Goal: Transaction & Acquisition: Download file/media

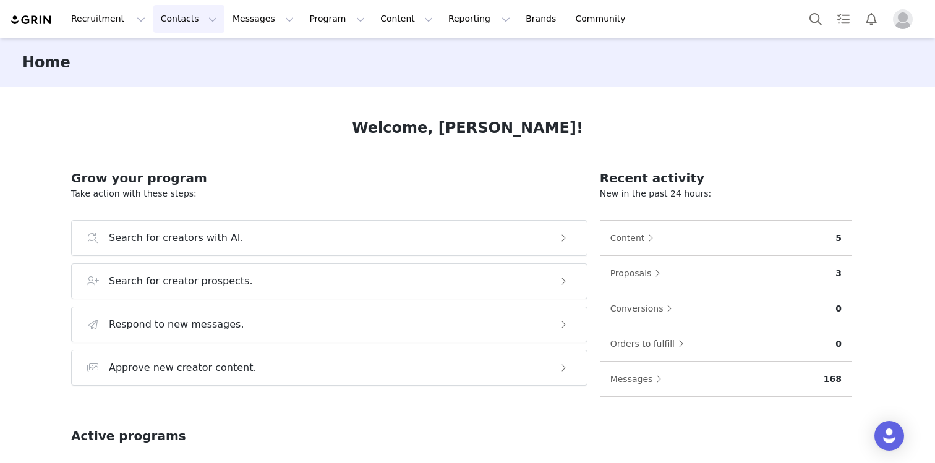
click at [184, 28] on button "Contacts Contacts" at bounding box center [188, 19] width 71 height 28
click at [210, 59] on div "Creators" at bounding box center [193, 54] width 83 height 13
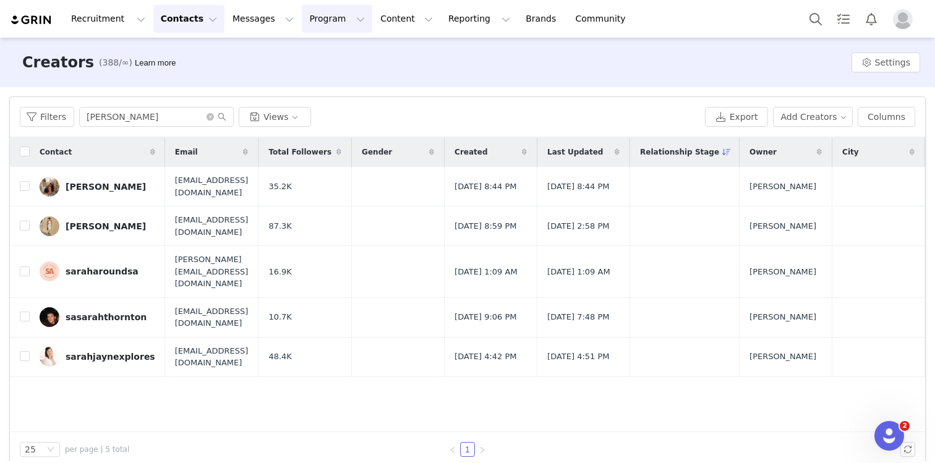
click at [338, 22] on button "Program Program" at bounding box center [337, 19] width 70 height 28
click at [330, 51] on p "Activations" at bounding box center [316, 54] width 48 height 13
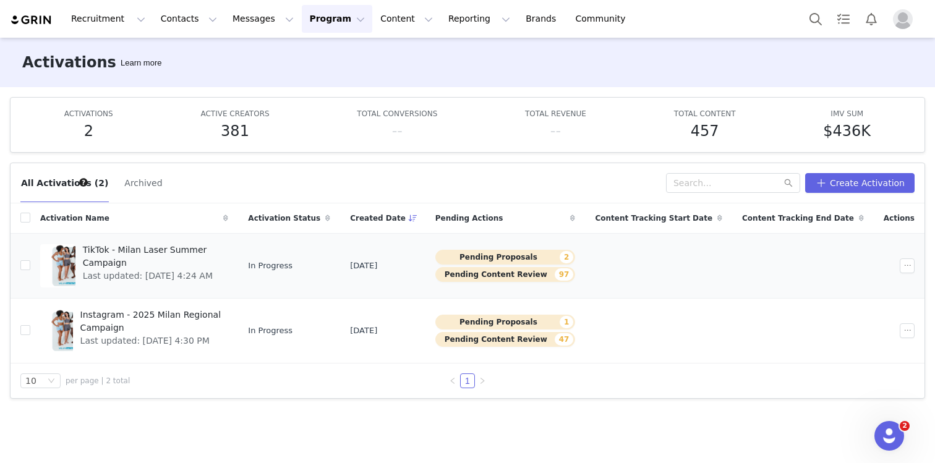
click at [143, 254] on span "TikTok - Milan Laser Summer Campaign" at bounding box center [152, 257] width 139 height 26
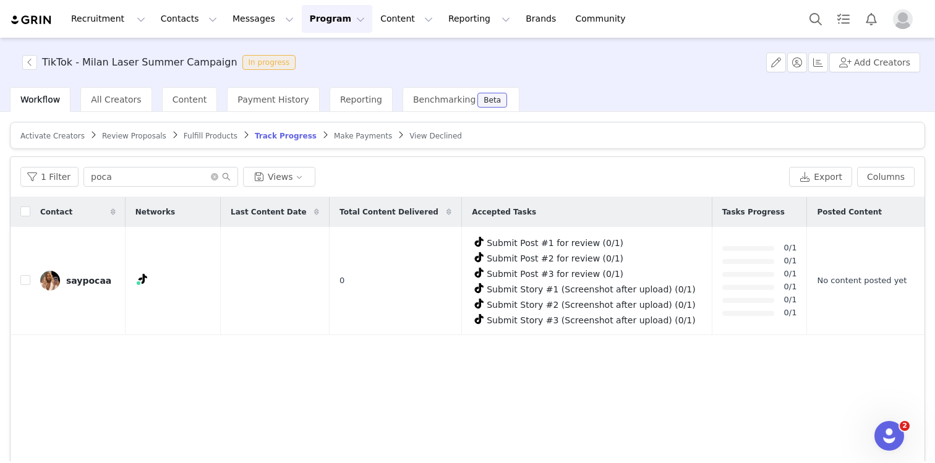
click at [120, 129] on article "Activate Creators Review Proposals Fulfill Products Track Progress Make Payment…" at bounding box center [467, 135] width 915 height 27
click at [120, 132] on span "Review Proposals" at bounding box center [134, 136] width 64 height 9
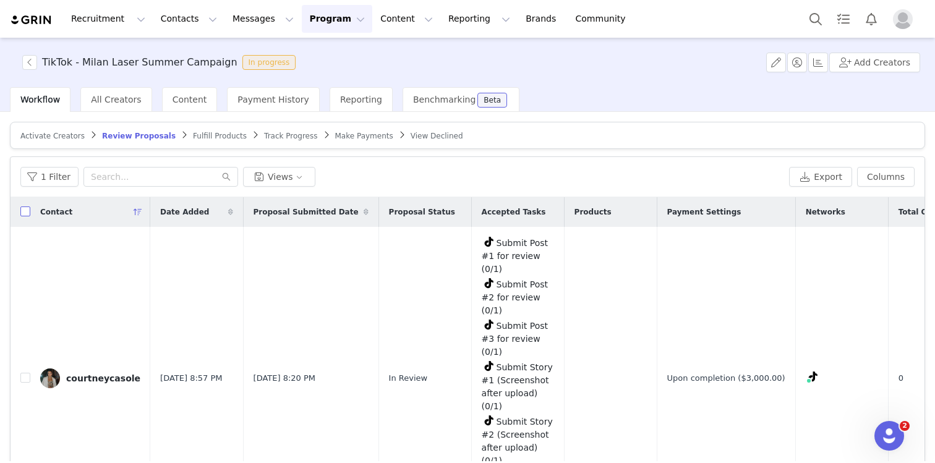
click at [28, 213] on input "checkbox" at bounding box center [25, 212] width 10 height 10
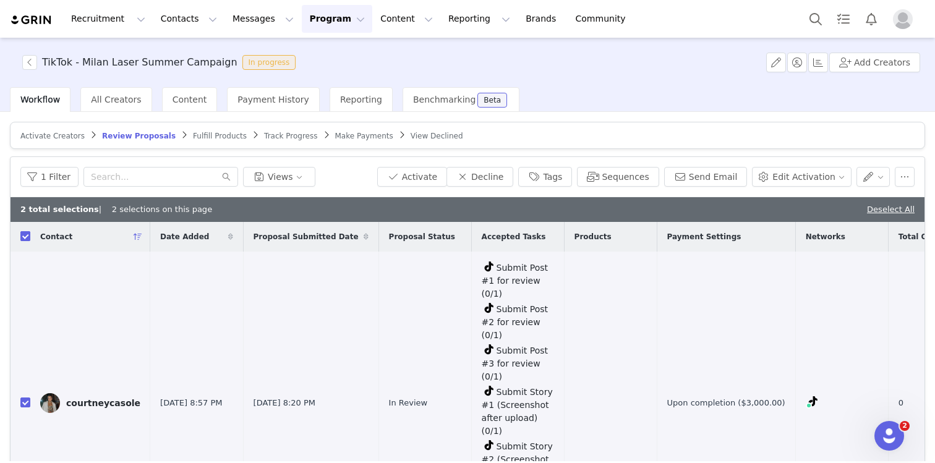
checkbox input "true"
click at [427, 174] on button "Activate" at bounding box center [412, 177] width 70 height 20
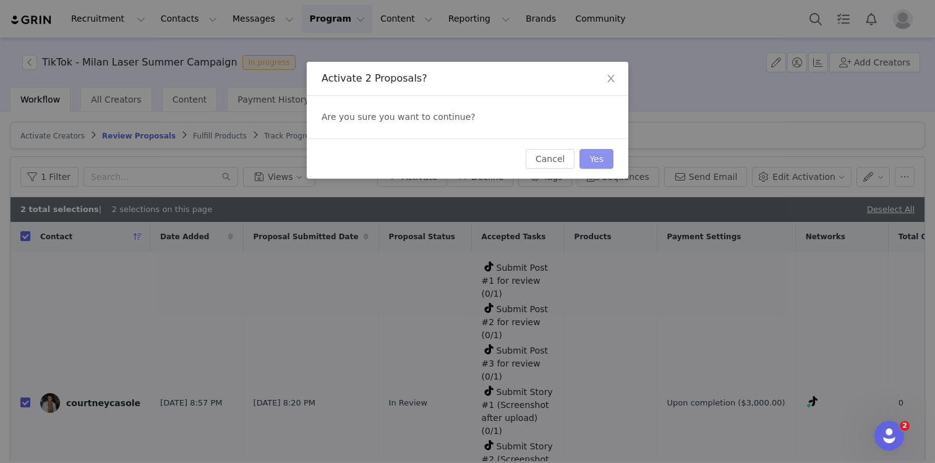
click at [588, 164] on button "Yes" at bounding box center [596, 159] width 34 height 20
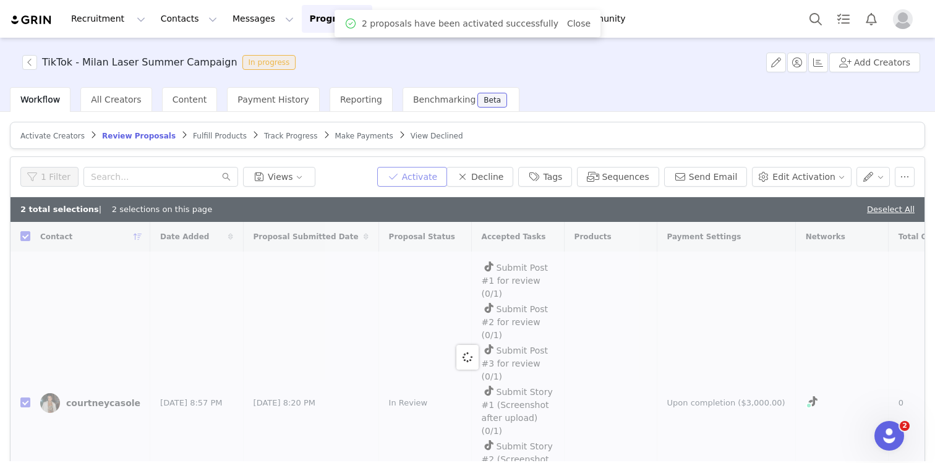
checkbox input "false"
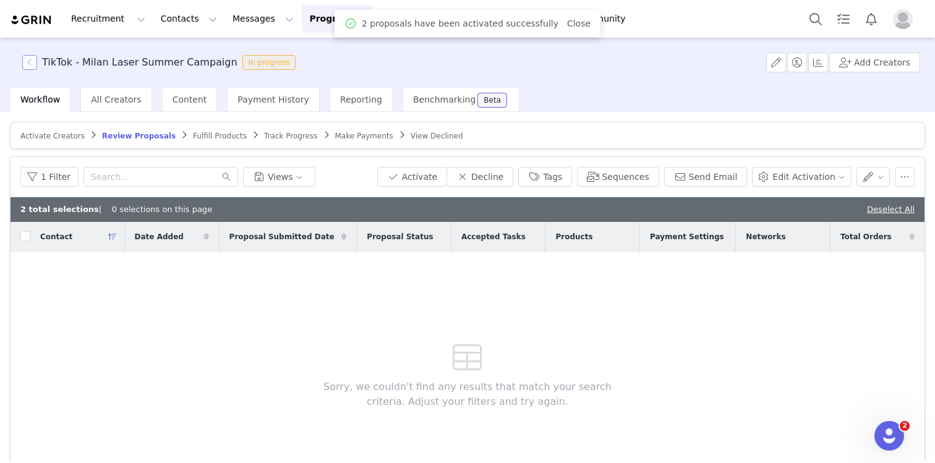
click at [29, 63] on button "button" at bounding box center [29, 62] width 15 height 15
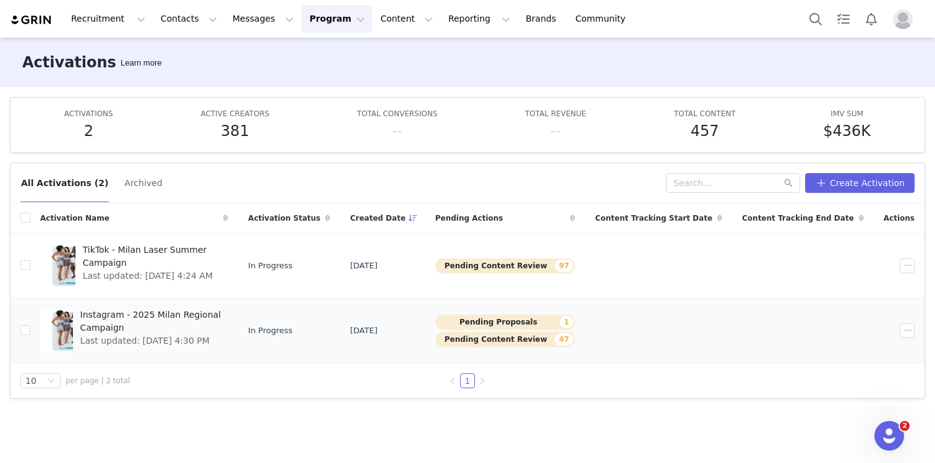
click at [145, 335] on span "Last updated: [DATE] 4:30 PM" at bounding box center [150, 341] width 141 height 13
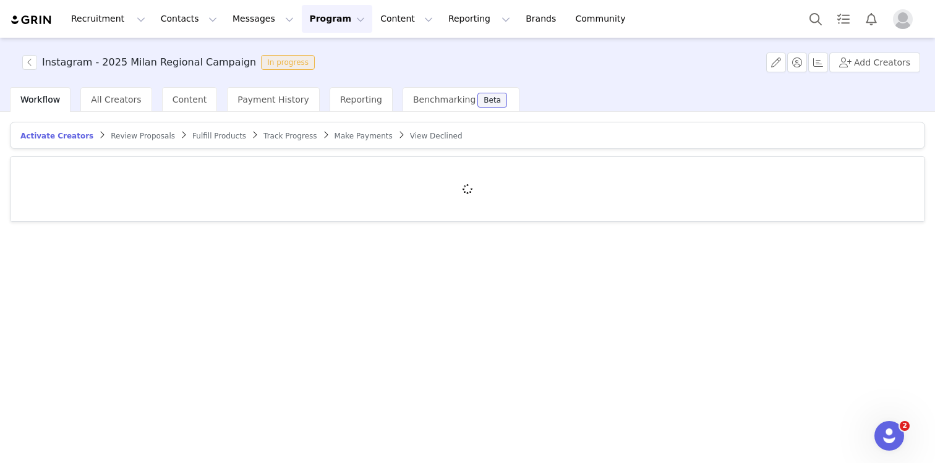
click at [138, 140] on div "Review Proposals" at bounding box center [143, 136] width 64 height 10
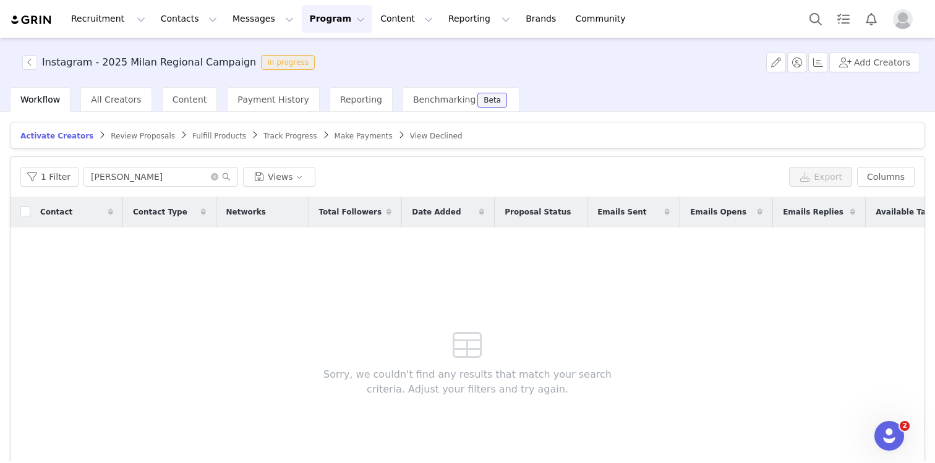
click at [134, 134] on span "Review Proposals" at bounding box center [143, 136] width 64 height 9
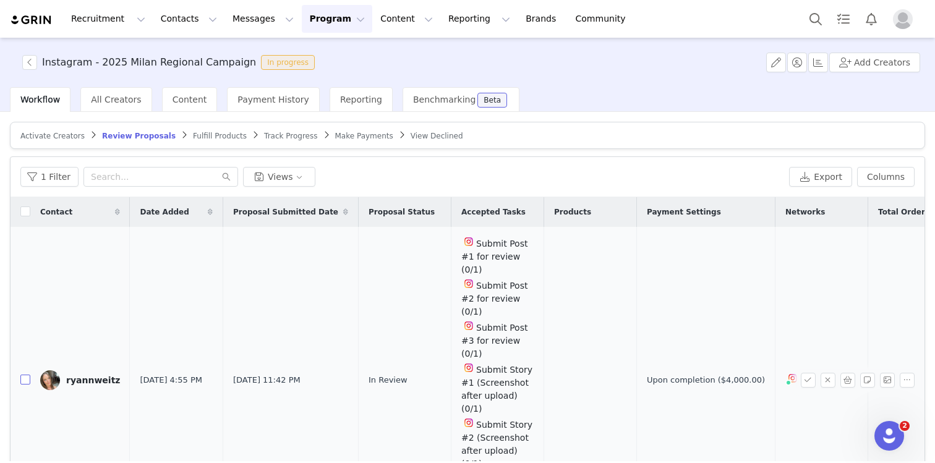
click at [22, 379] on input "checkbox" at bounding box center [25, 380] width 10 height 10
checkbox input "true"
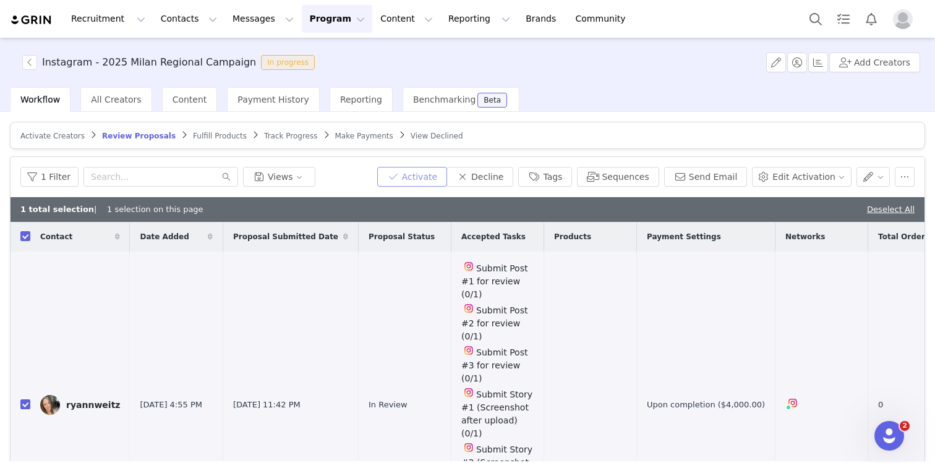
click at [435, 174] on button "Activate" at bounding box center [412, 177] width 70 height 20
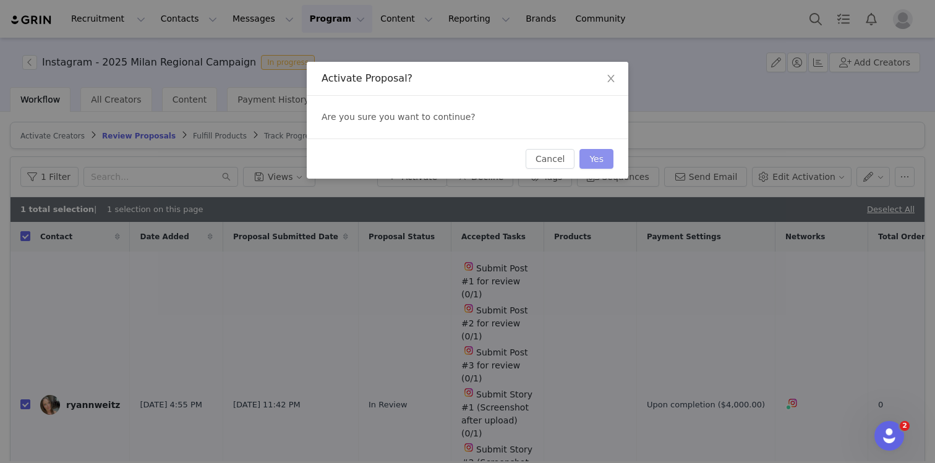
click at [597, 154] on button "Yes" at bounding box center [596, 159] width 34 height 20
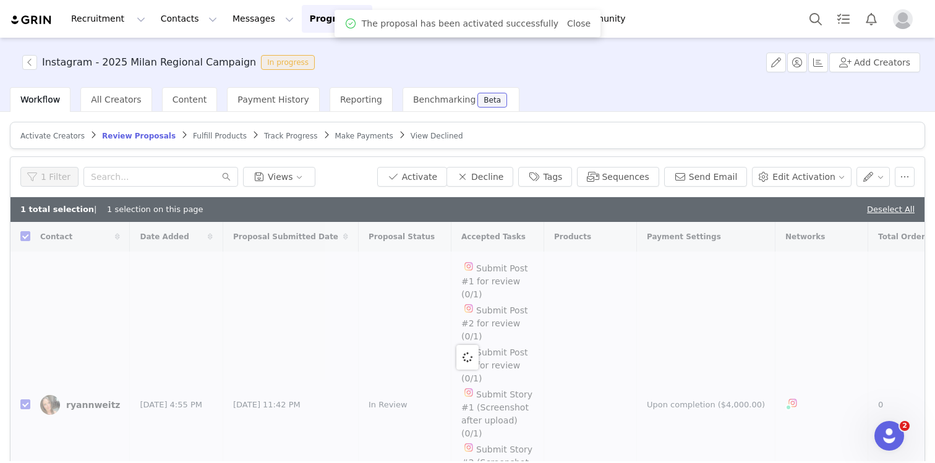
checkbox input "false"
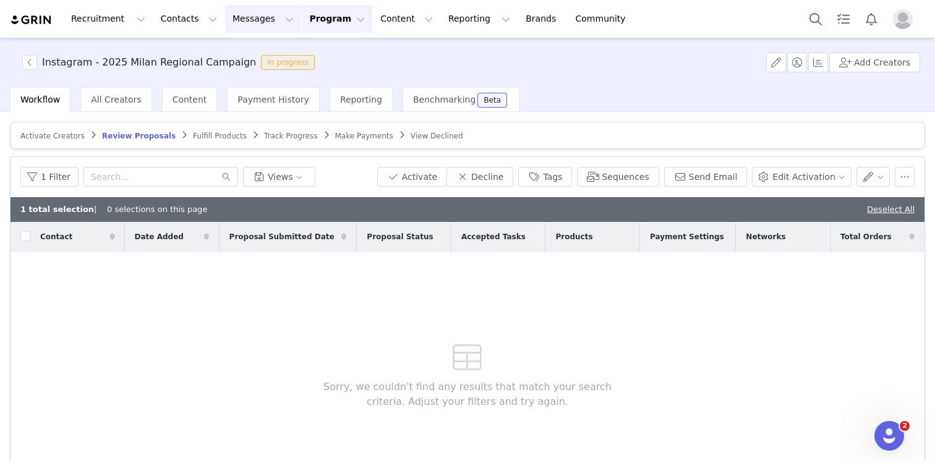
click at [237, 25] on button "Messages Messages" at bounding box center [263, 19] width 76 height 28
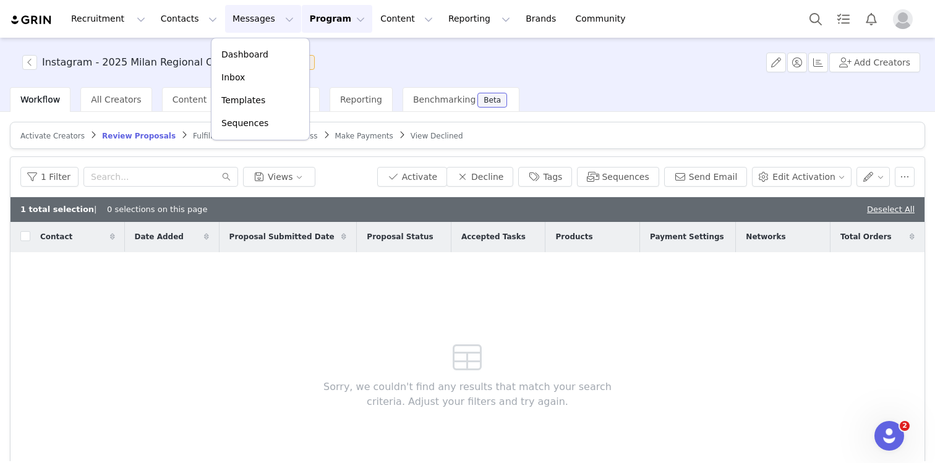
click at [333, 23] on button "Program Program" at bounding box center [337, 19] width 70 height 28
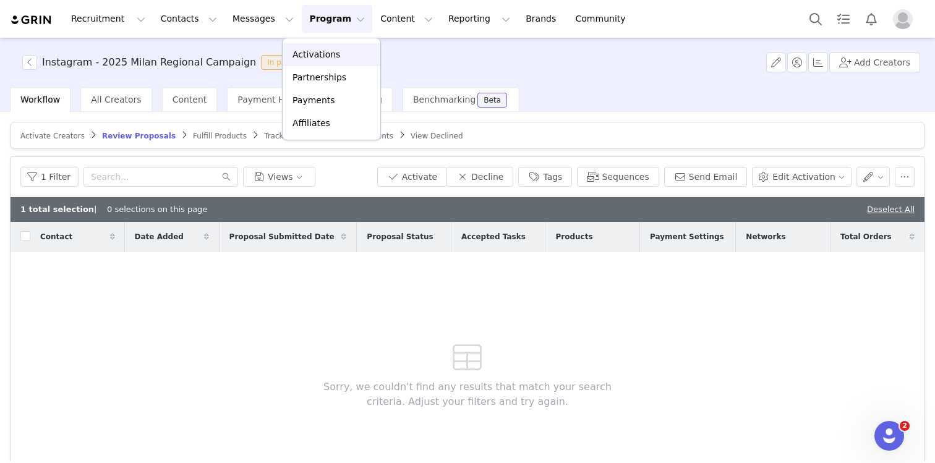
click at [334, 59] on p "Activations" at bounding box center [316, 54] width 48 height 13
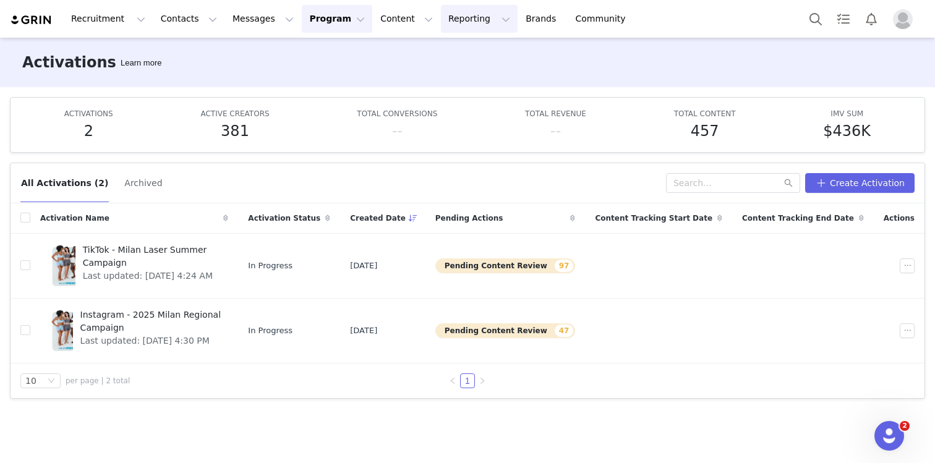
click at [441, 19] on button "Reporting Reporting" at bounding box center [479, 19] width 77 height 28
click at [437, 55] on p "Dashboard" at bounding box center [443, 54] width 47 height 13
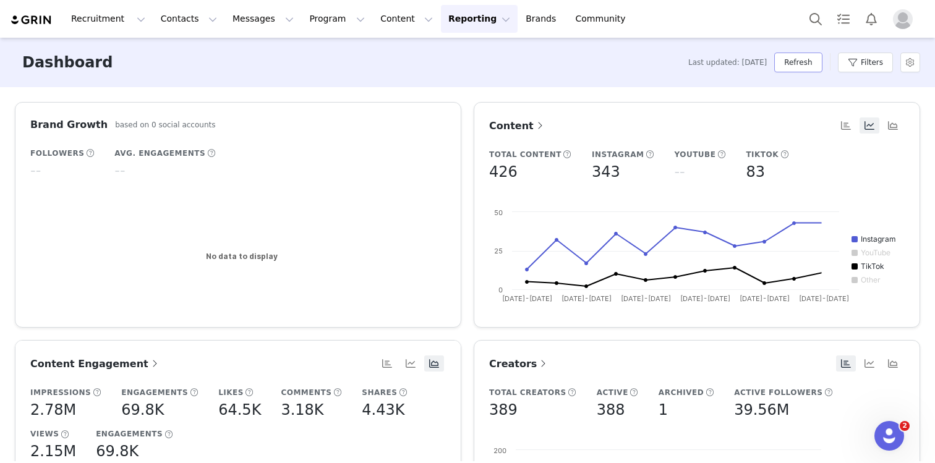
click at [783, 59] on button "Refresh" at bounding box center [798, 63] width 48 height 20
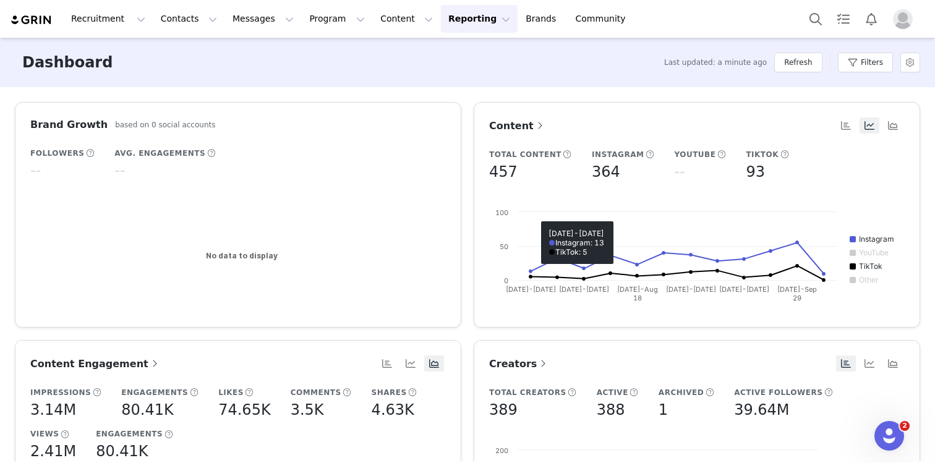
click at [127, 363] on span "Content Engagement" at bounding box center [95, 364] width 130 height 12
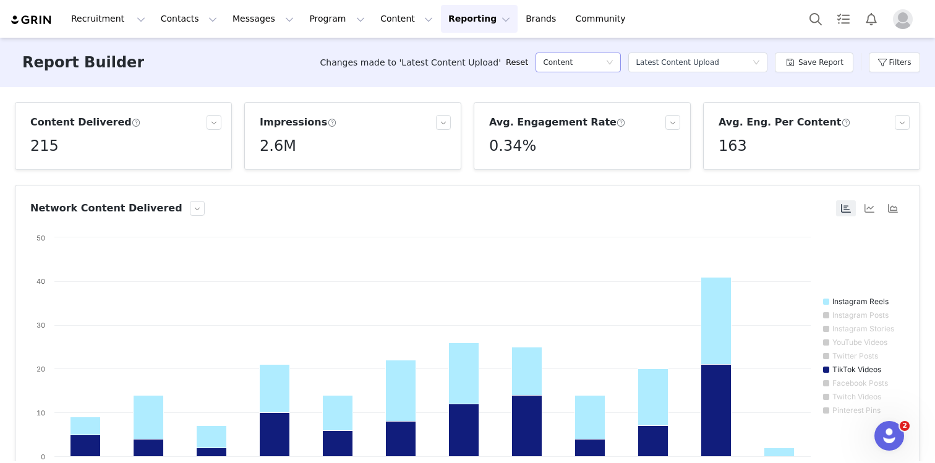
click at [573, 63] on h5 "Content" at bounding box center [558, 62] width 30 height 19
click at [752, 69] on div "Select a report Latest Content Upload" at bounding box center [694, 62] width 116 height 19
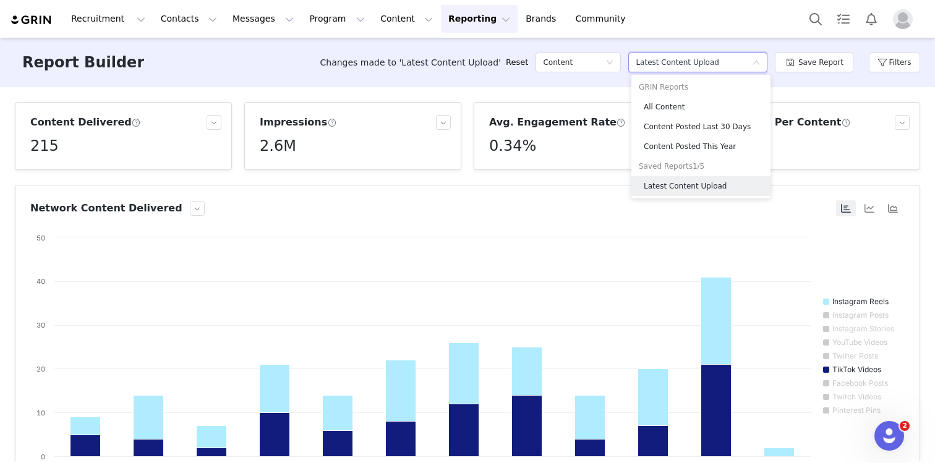
click at [752, 69] on div "Select a report Latest Content Upload" at bounding box center [694, 62] width 116 height 19
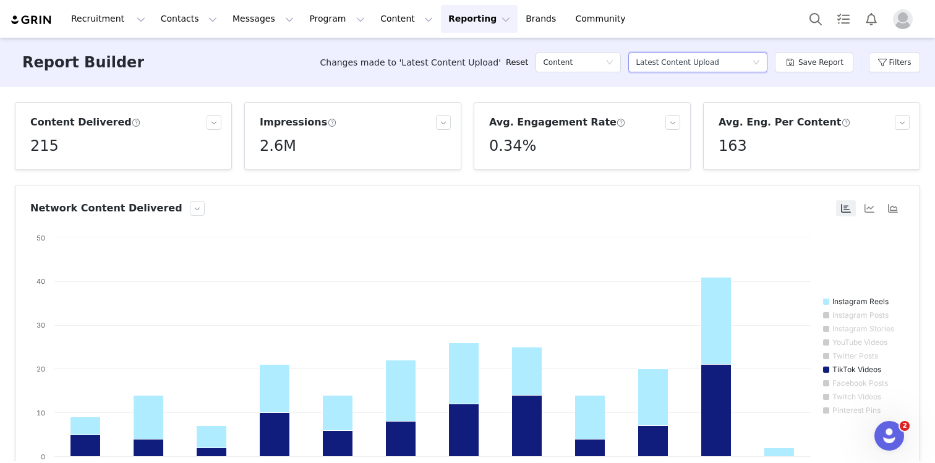
click at [752, 69] on div "Select a report Latest Content Upload" at bounding box center [694, 62] width 116 height 19
click at [900, 59] on button "Filters" at bounding box center [894, 63] width 51 height 20
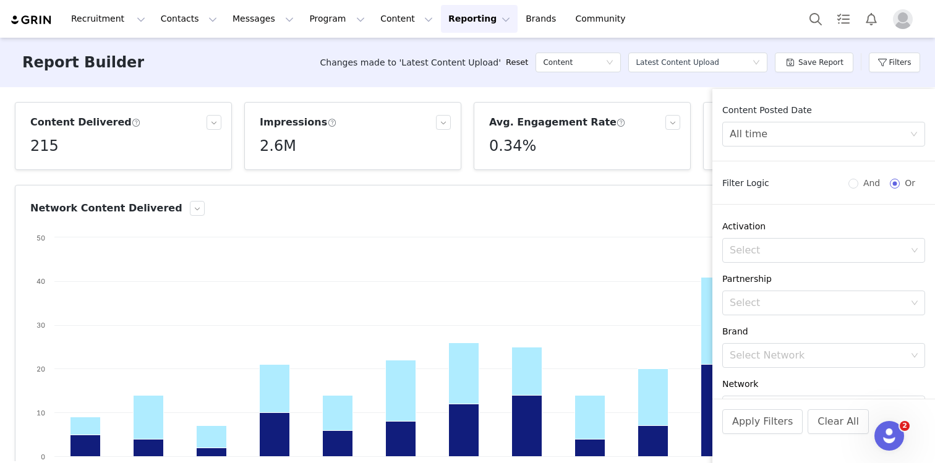
click at [619, 94] on div "Content Delivered 215 Impressions 2.6M Avg. Engagement Rate 0.34% Avg. Eng. Per…" at bounding box center [467, 274] width 935 height 374
click at [519, 65] on link "Reset" at bounding box center [517, 62] width 22 height 12
radio input "true"
radio input "false"
click at [732, 80] on div "Select a report Latest Content Upload" at bounding box center [697, 62] width 139 height 37
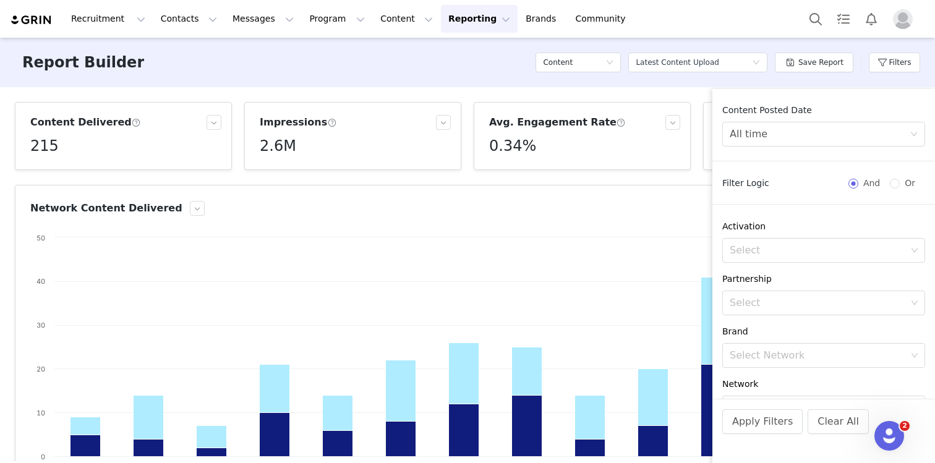
click at [467, 79] on div "Report Builder Content Select a report Latest Content Upload Save Report Filters" at bounding box center [467, 62] width 935 height 49
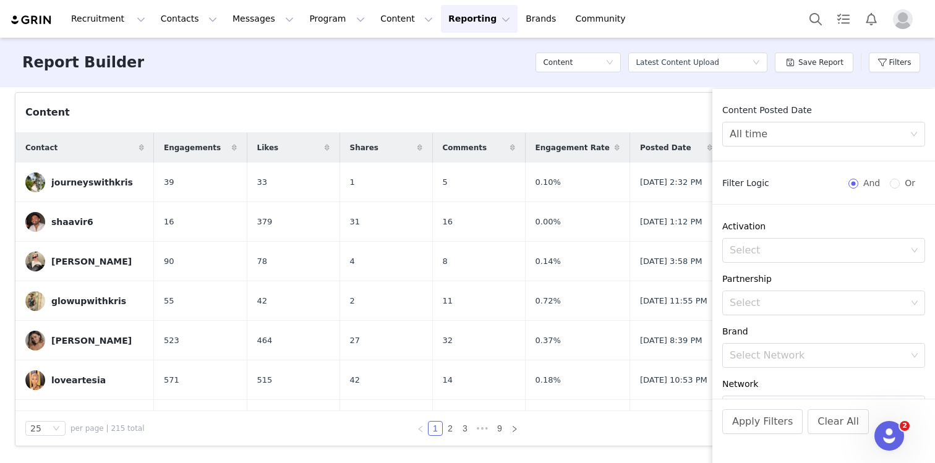
scroll to position [394, 0]
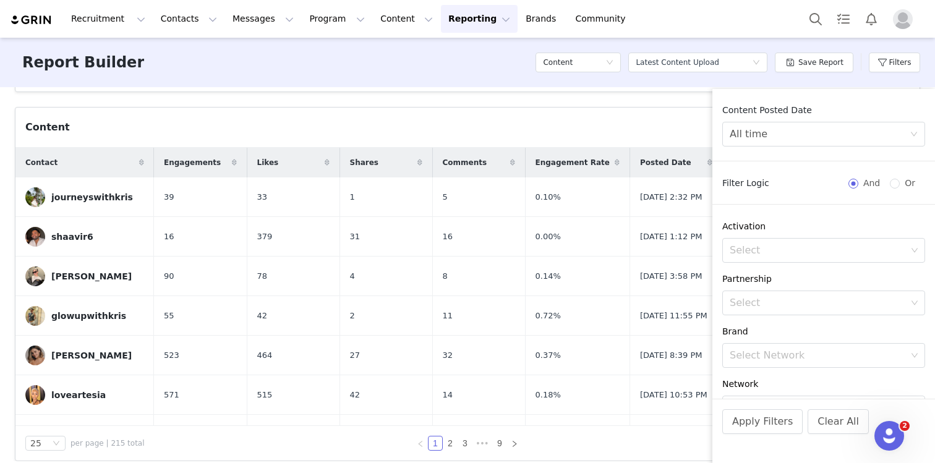
click at [702, 160] on span at bounding box center [709, 162] width 15 height 15
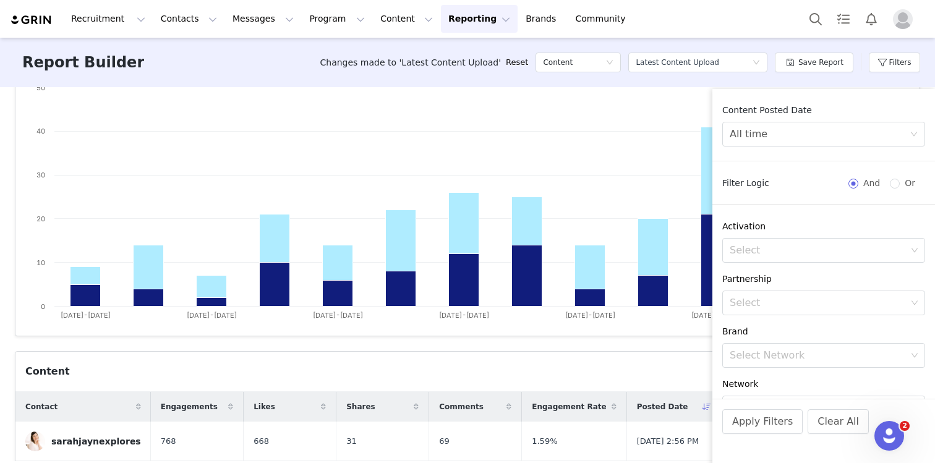
scroll to position [0, 0]
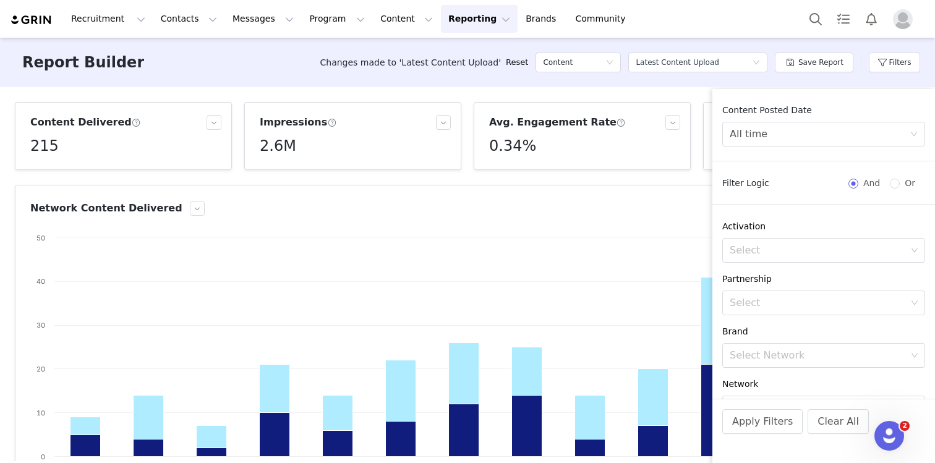
click at [441, 21] on button "Reporting Reporting" at bounding box center [479, 19] width 77 height 28
click at [432, 62] on link "Dashboard" at bounding box center [459, 54] width 98 height 23
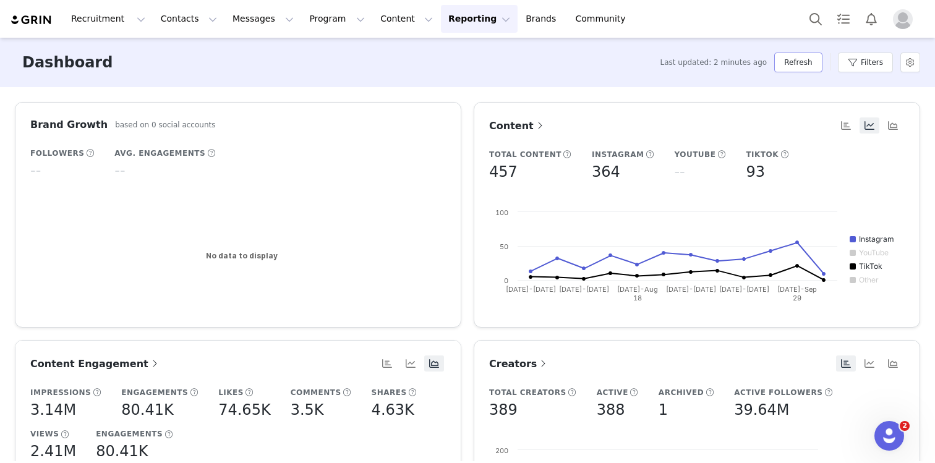
click at [793, 70] on button "Refresh" at bounding box center [798, 63] width 48 height 20
click at [893, 62] on div "Last updated: a few seconds ago Refresh Filters" at bounding box center [782, 62] width 276 height 37
click at [104, 353] on article "Content Engagement Impressions 3.14M Engagements 80.41K Likes 74.65K Comments 3…" at bounding box center [238, 453] width 446 height 226
click at [104, 359] on span "Content Engagement" at bounding box center [95, 364] width 130 height 12
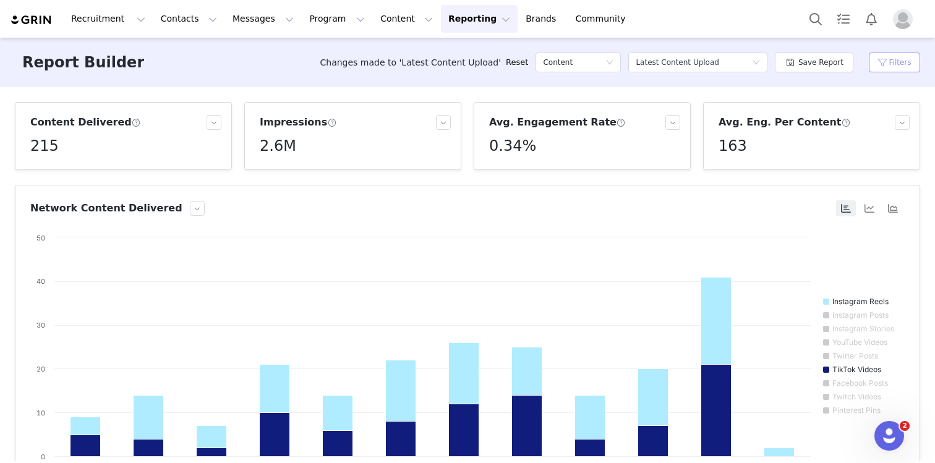
click at [887, 70] on button "Filters" at bounding box center [894, 63] width 51 height 20
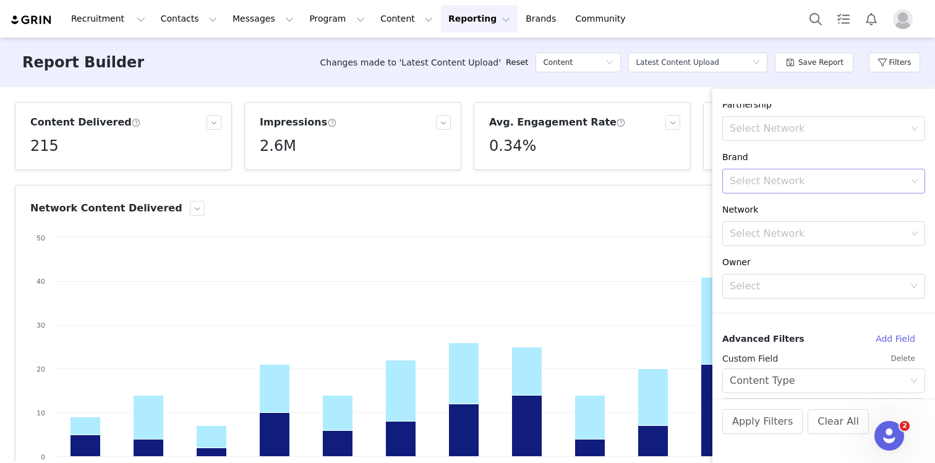
scroll to position [208, 0]
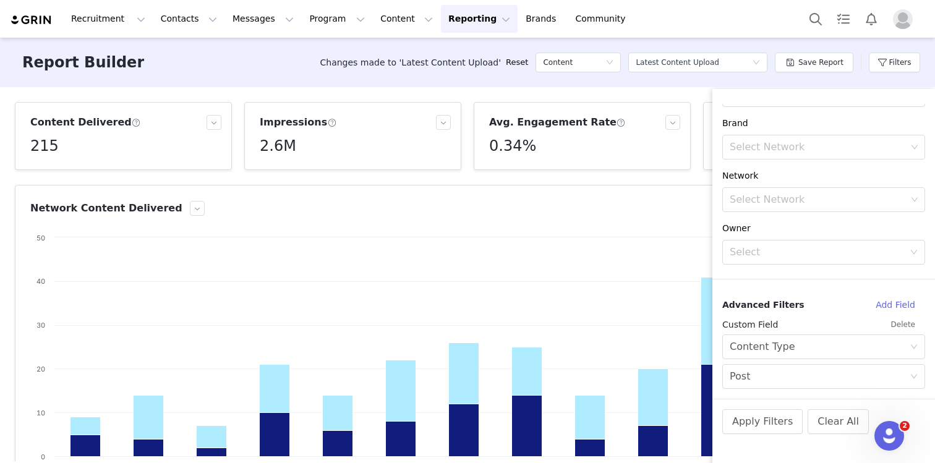
click at [907, 325] on button "Delete" at bounding box center [903, 325] width 44 height 20
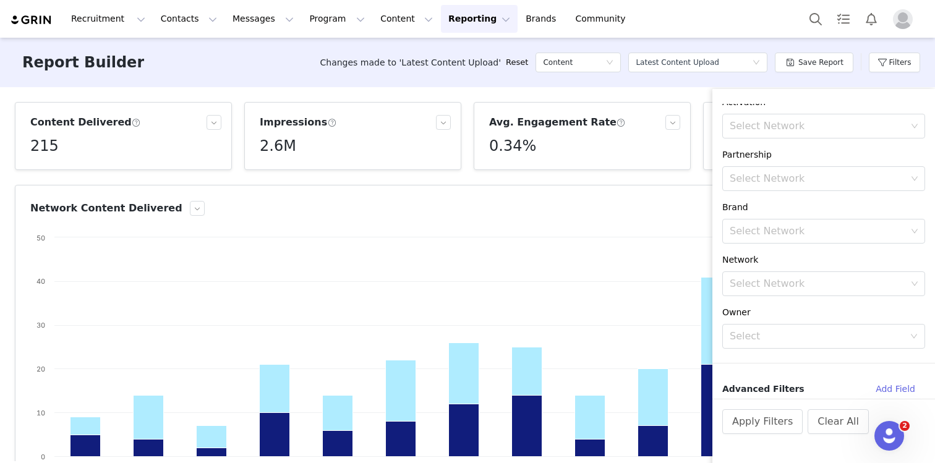
scroll to position [124, 0]
click at [748, 419] on button "Apply Filters" at bounding box center [762, 421] width 80 height 25
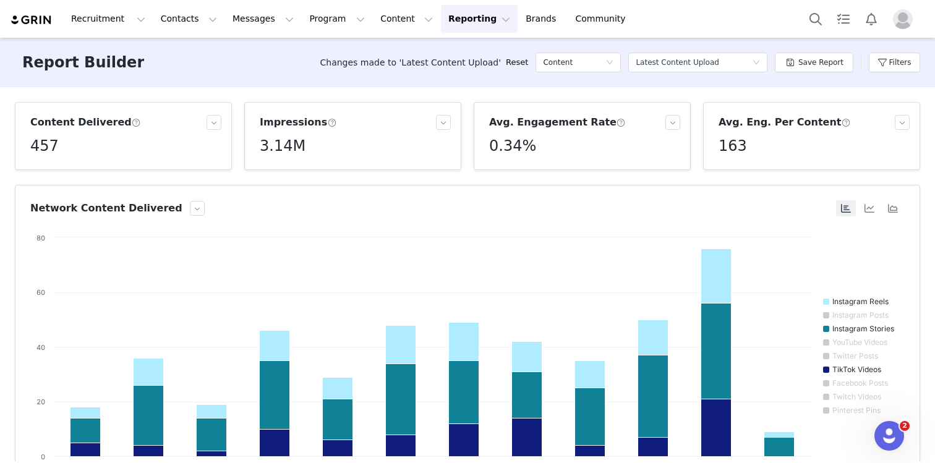
scroll to position [1, 0]
click at [902, 69] on button "Filters" at bounding box center [894, 63] width 51 height 20
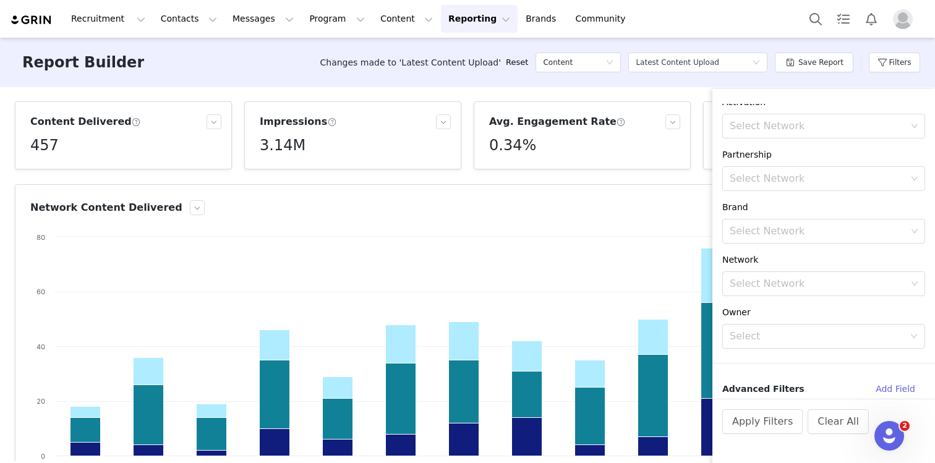
scroll to position [0, 0]
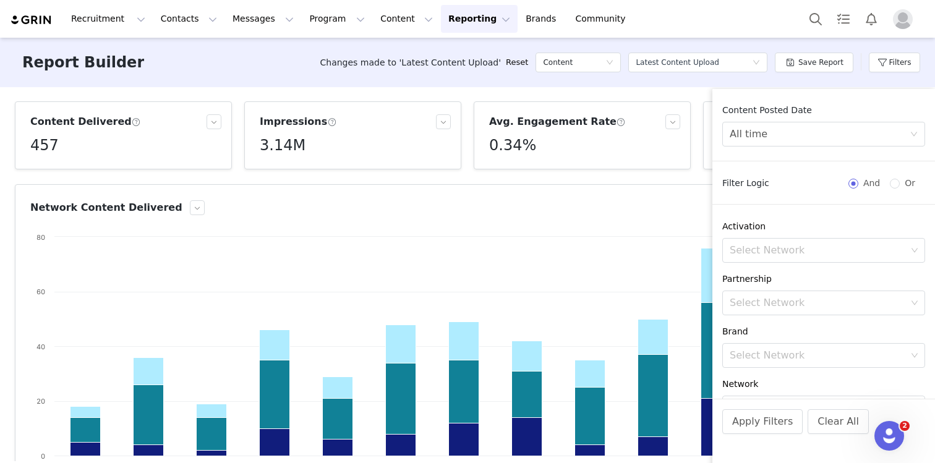
click at [629, 79] on div "Changes made to 'Latest Content Upload' Reset Content Select a report Latest Co…" at bounding box center [620, 62] width 600 height 37
click at [562, 79] on div "Content" at bounding box center [577, 62] width 85 height 37
click at [915, 93] on div "Content Posted Date All time Filter Logic And Or Activation Select Network Part…" at bounding box center [823, 283] width 223 height 389
click at [652, 104] on article "Avg. Engagement Rate 0.34%" at bounding box center [582, 135] width 217 height 68
click at [762, 428] on button "Apply Filters" at bounding box center [762, 421] width 80 height 25
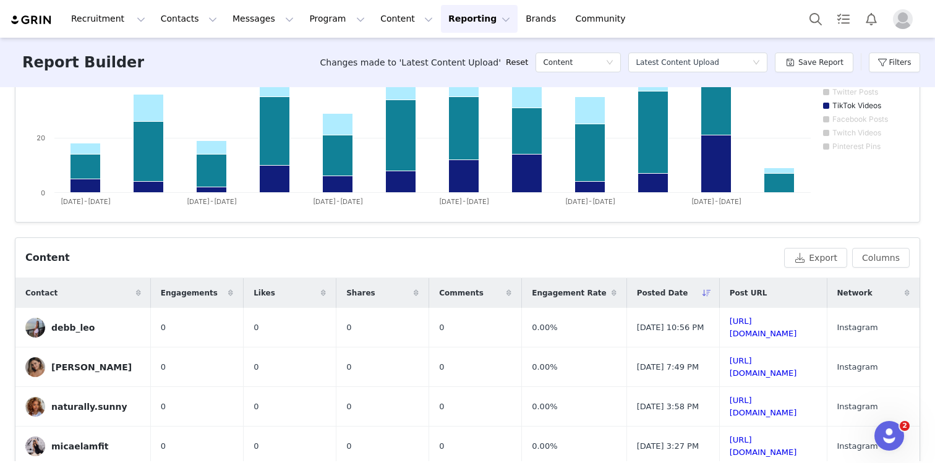
scroll to position [409, 0]
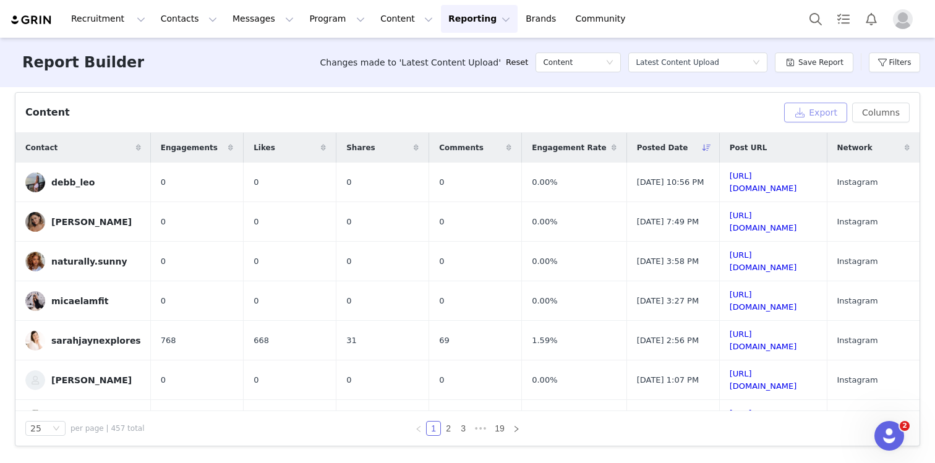
click at [815, 111] on button "Export" at bounding box center [815, 113] width 63 height 20
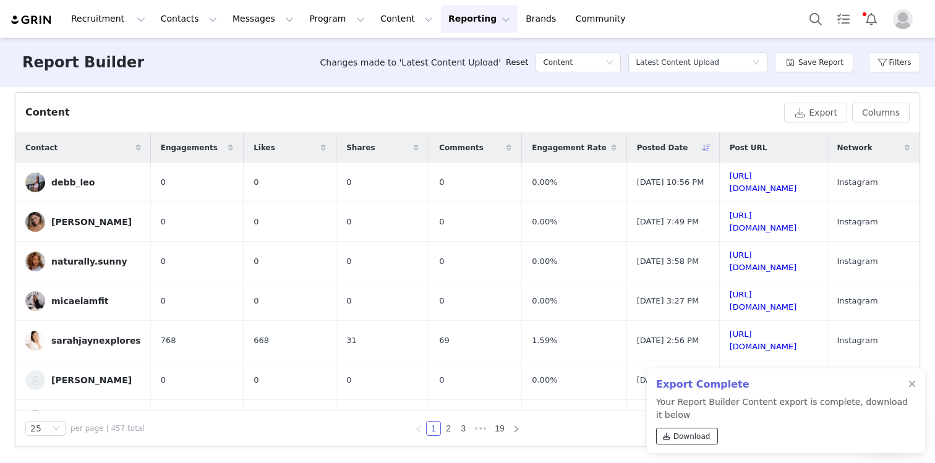
click at [670, 436] on icon at bounding box center [666, 436] width 7 height 7
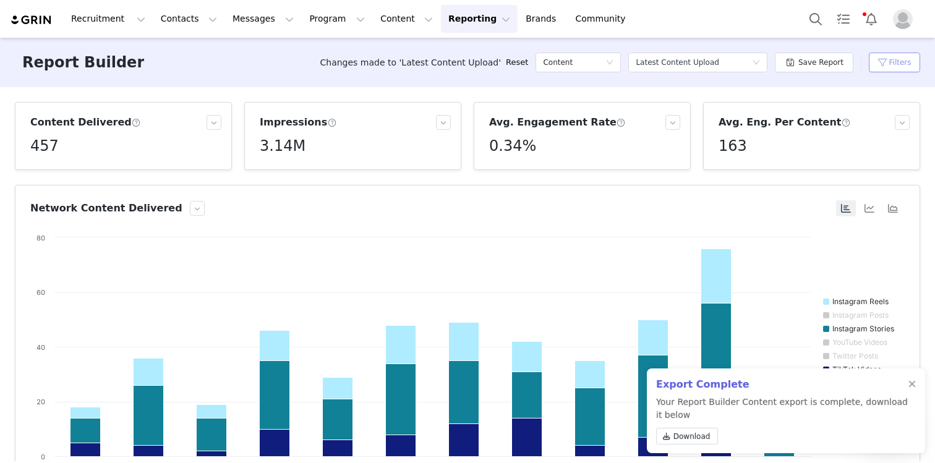
click at [876, 57] on button "Filters" at bounding box center [894, 63] width 51 height 20
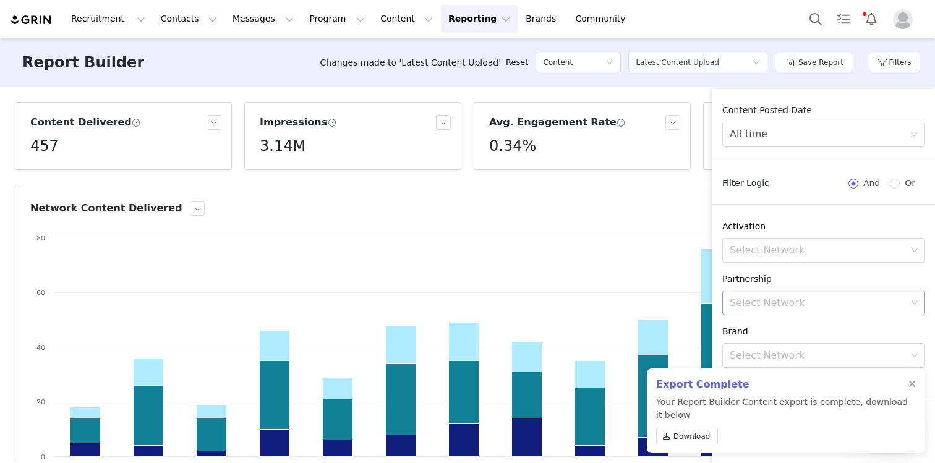
scroll to position [22, 0]
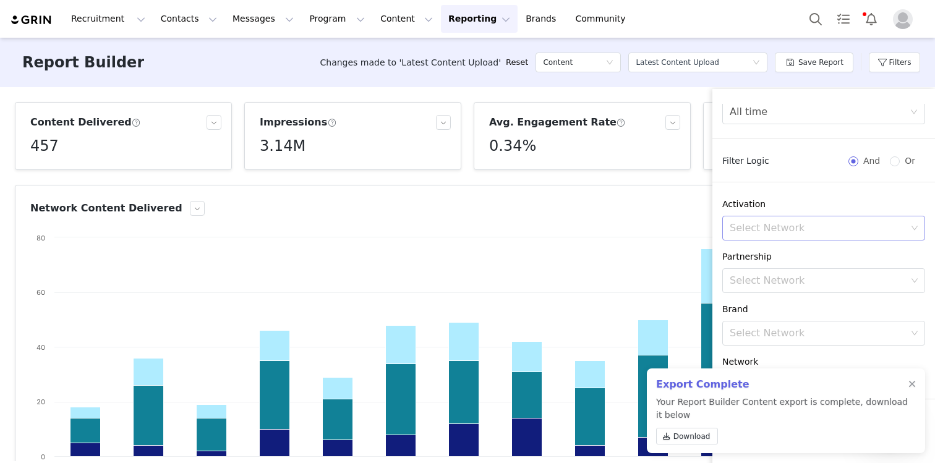
click at [805, 231] on div "Select Network" at bounding box center [818, 228] width 177 height 12
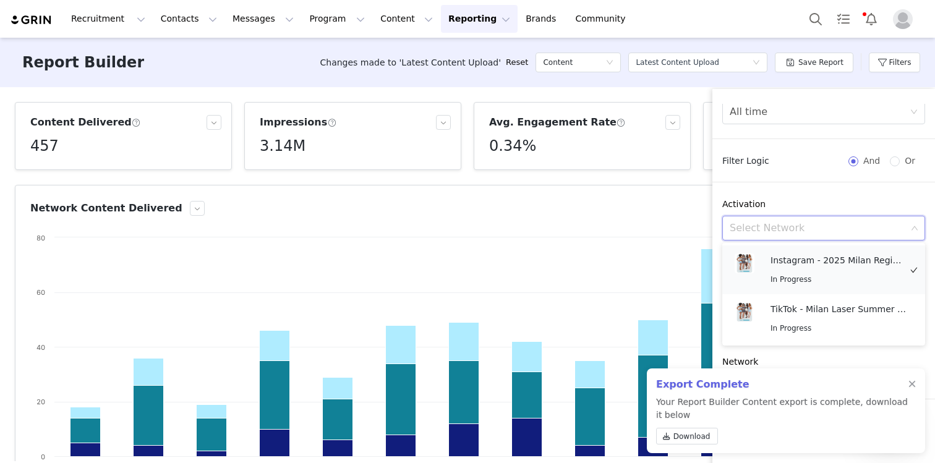
click at [803, 278] on span "In Progress" at bounding box center [790, 279] width 41 height 9
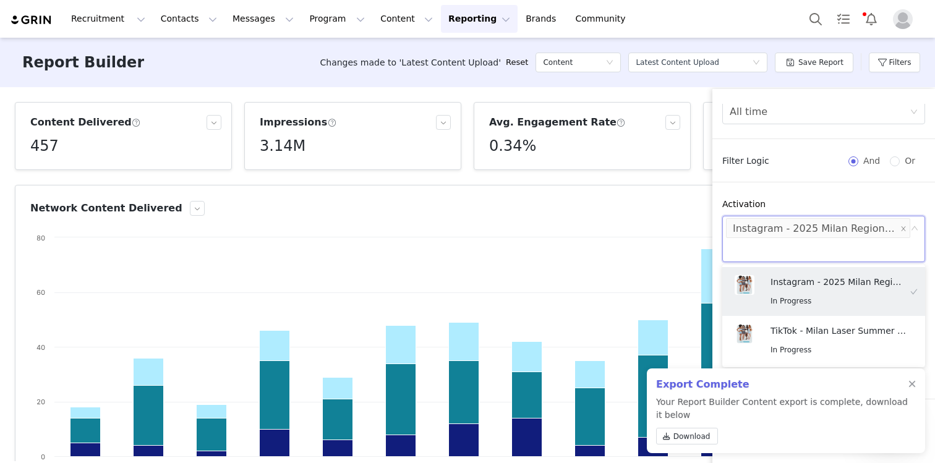
click at [918, 383] on div "Export Complete Your Report Builder Content export is complete, download it bel…" at bounding box center [786, 411] width 278 height 85
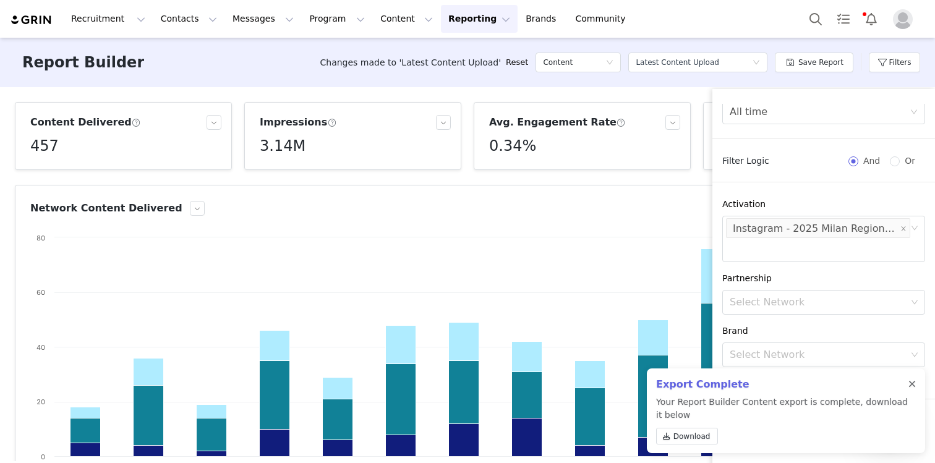
click at [914, 383] on div at bounding box center [911, 385] width 7 height 10
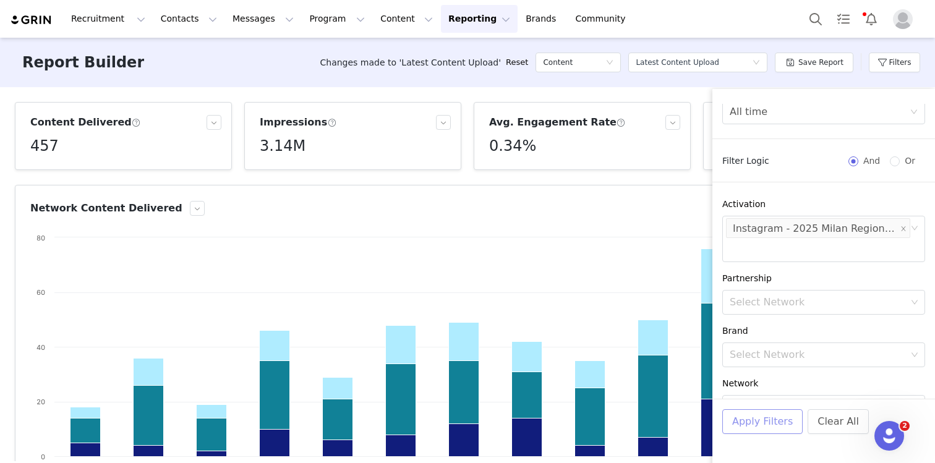
click at [747, 431] on button "Apply Filters" at bounding box center [762, 421] width 80 height 25
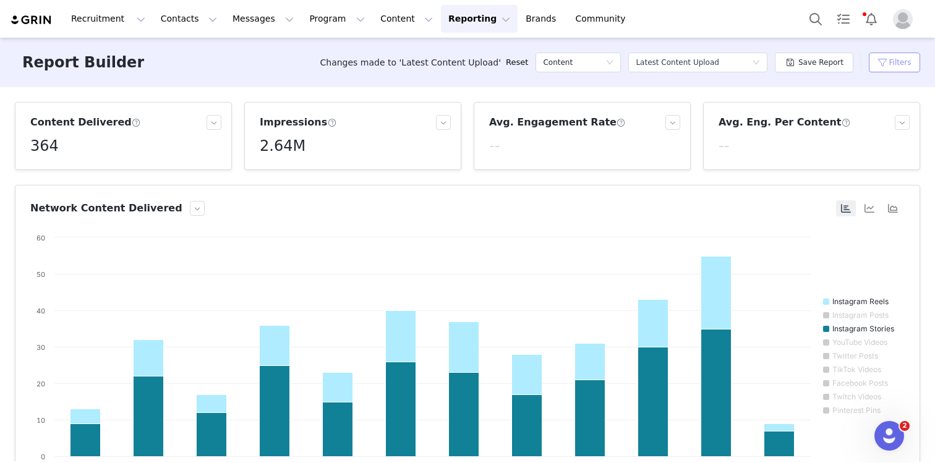
click at [890, 57] on button "Filters" at bounding box center [894, 63] width 51 height 20
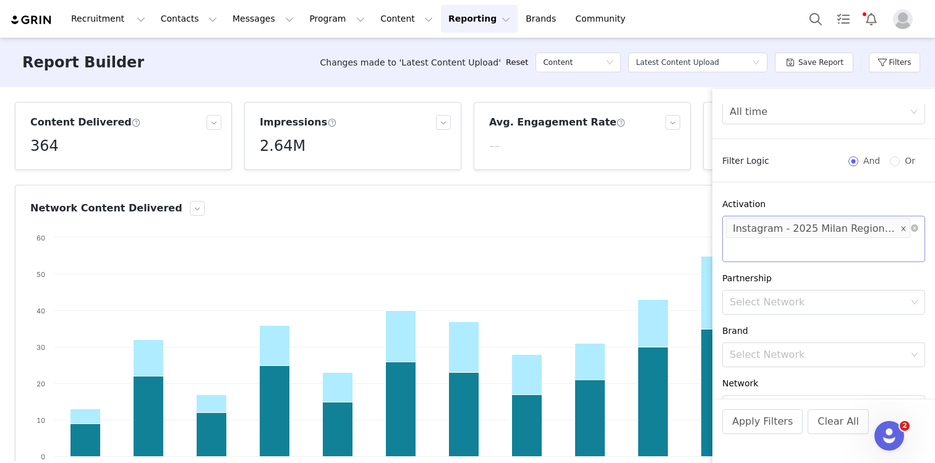
click at [906, 234] on span at bounding box center [903, 229] width 6 height 17
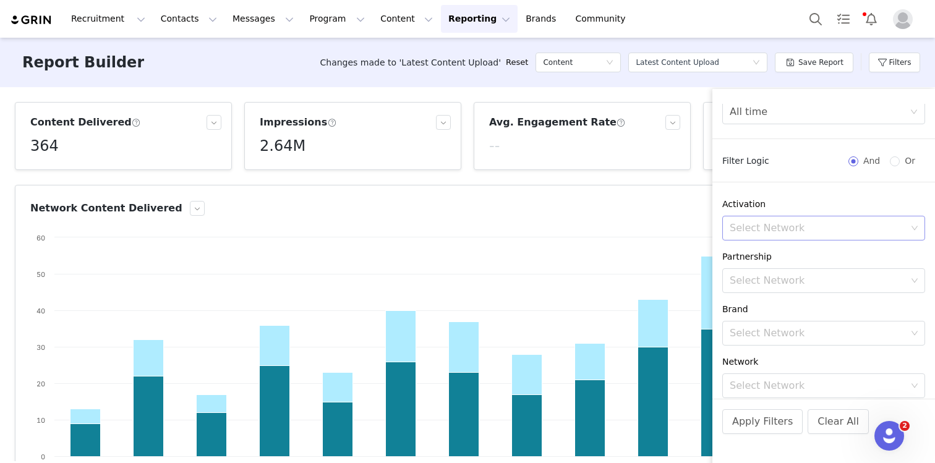
click at [874, 232] on div "Select Network" at bounding box center [818, 228] width 177 height 12
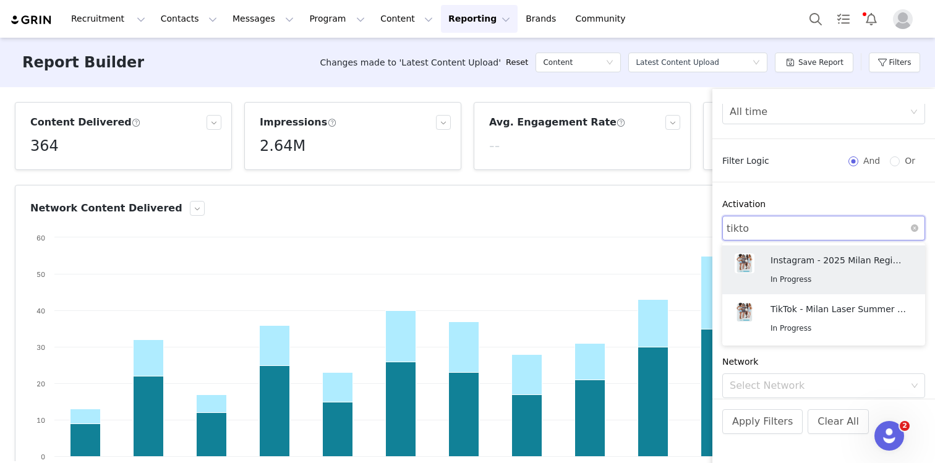
type input "tiktok"
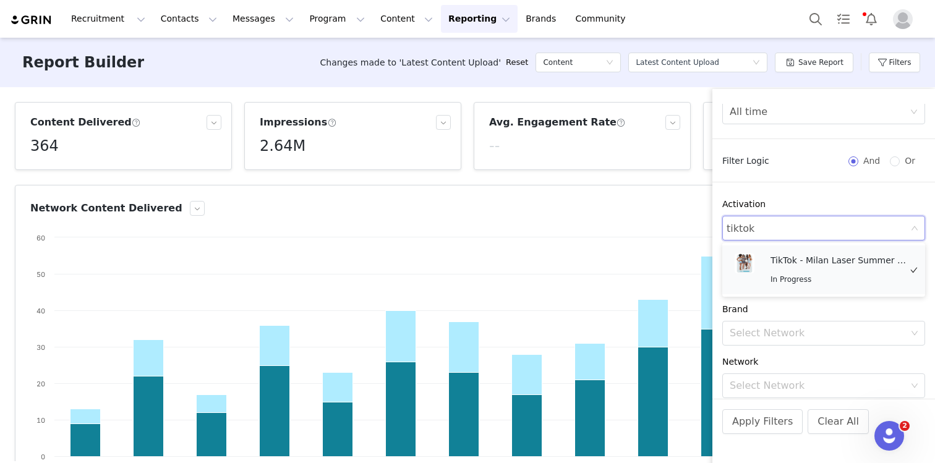
click at [792, 280] on span "In Progress" at bounding box center [790, 279] width 41 height 9
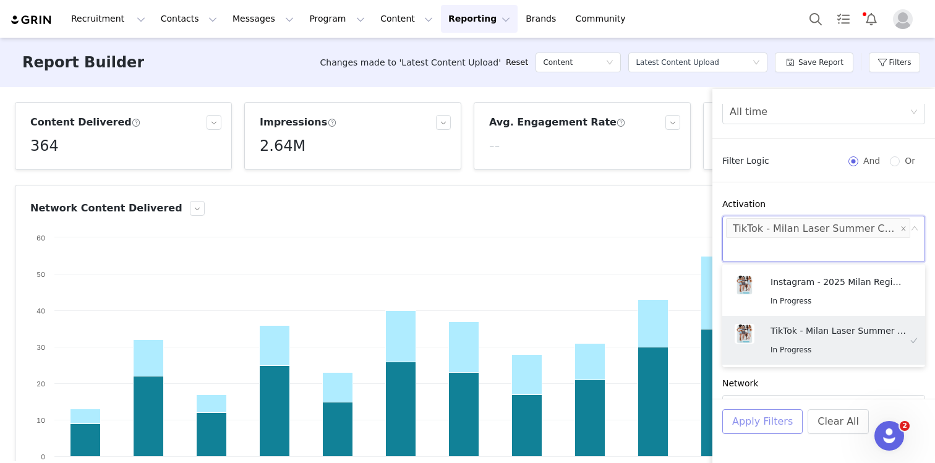
click at [741, 421] on button "Apply Filters" at bounding box center [762, 421] width 80 height 25
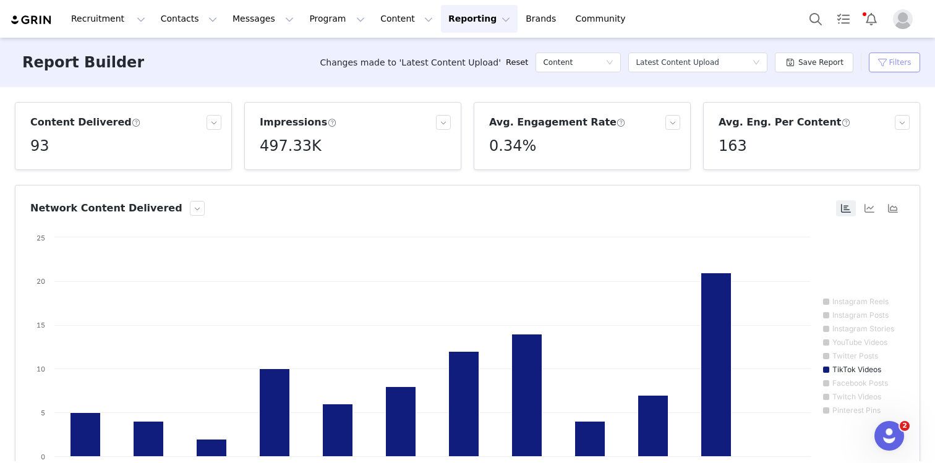
click at [883, 62] on button "Filters" at bounding box center [894, 63] width 51 height 20
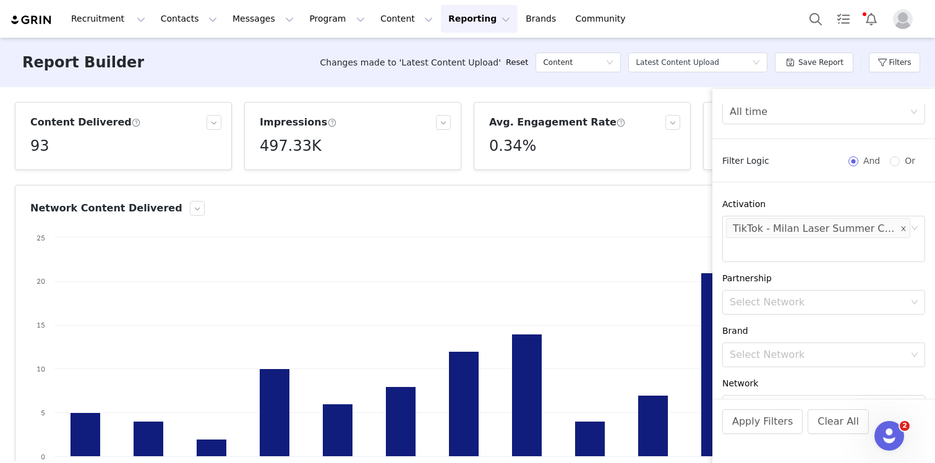
click at [903, 224] on span at bounding box center [903, 229] width 6 height 17
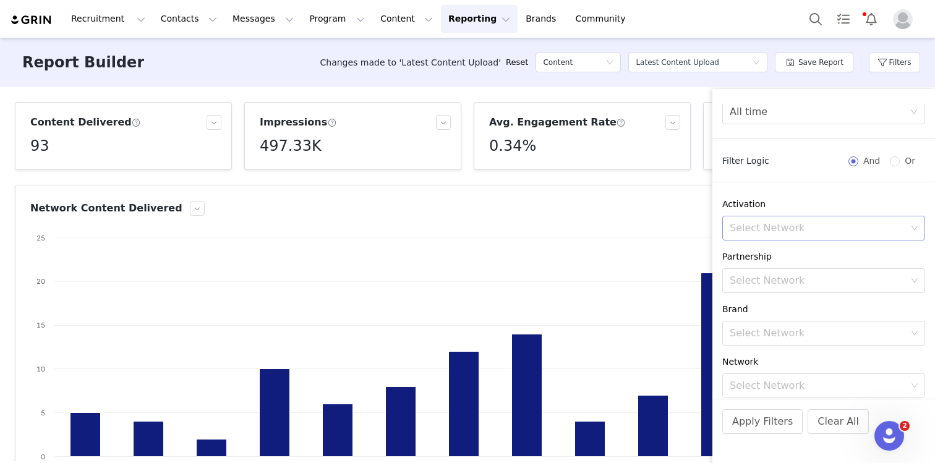
click at [856, 226] on div "Select Network" at bounding box center [818, 228] width 177 height 12
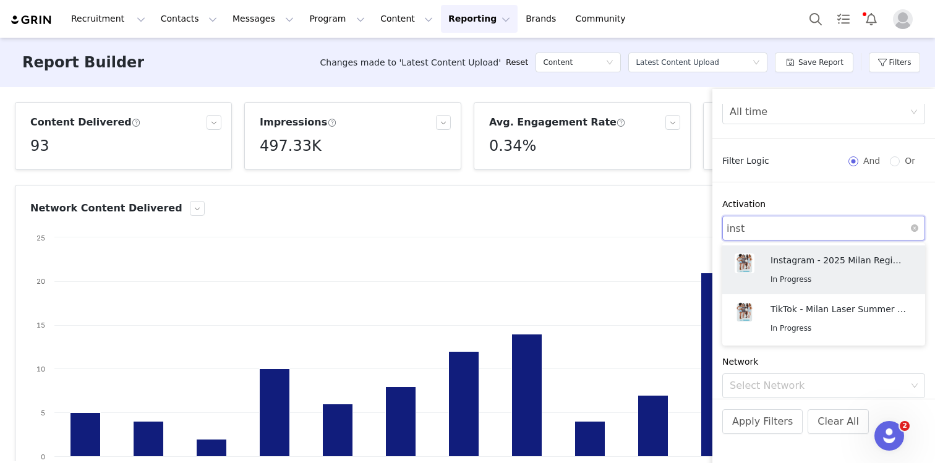
type input "insta"
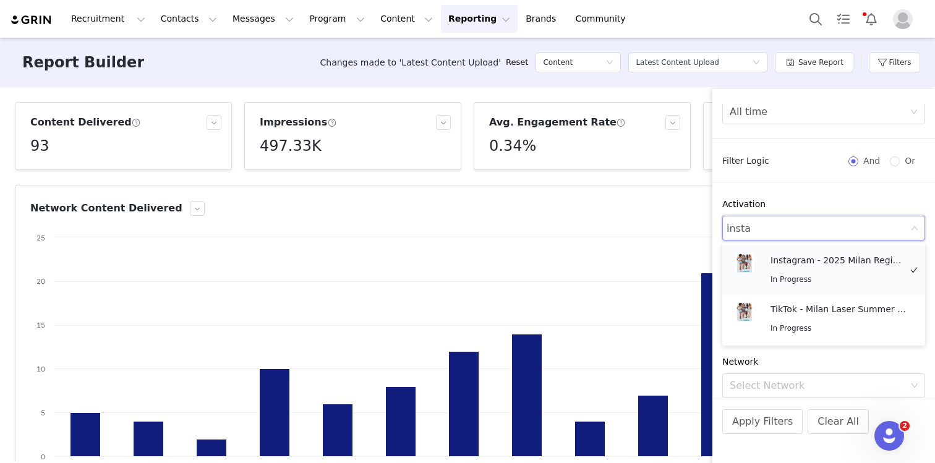
click at [841, 265] on p "Instagram - 2025 Milan Regional Campaign" at bounding box center [838, 261] width 136 height 14
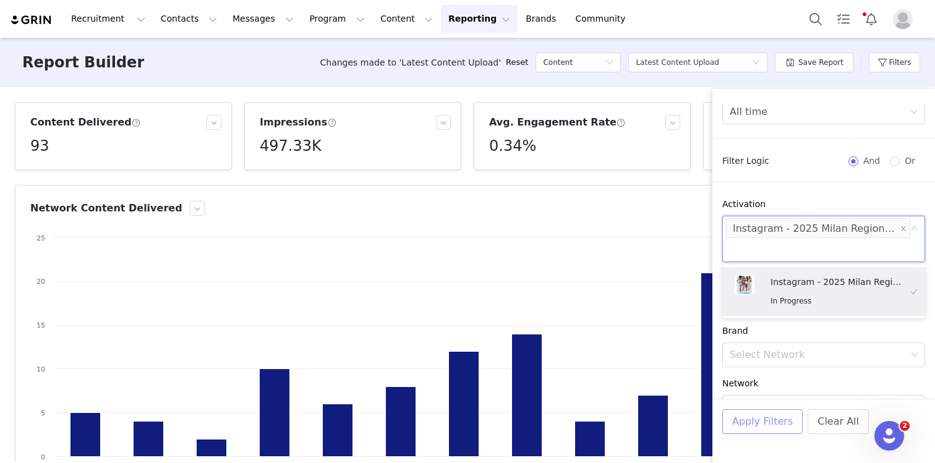
click at [755, 429] on button "Apply Filters" at bounding box center [762, 421] width 80 height 25
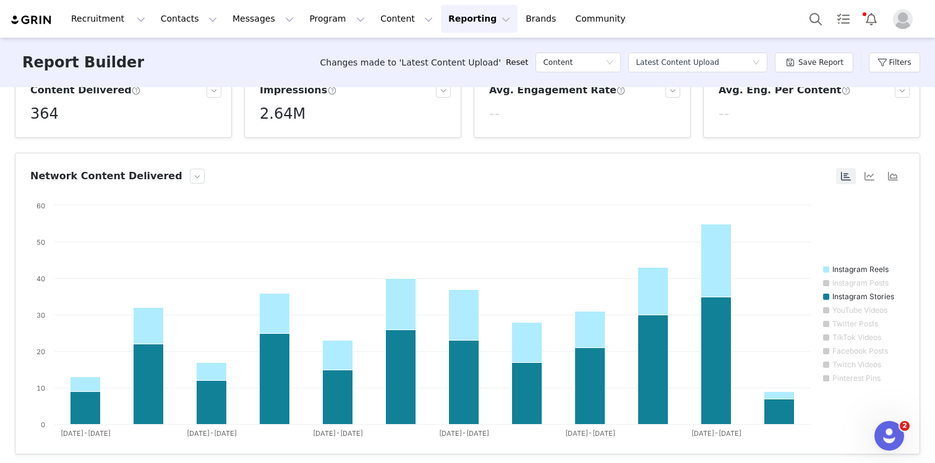
scroll to position [0, 0]
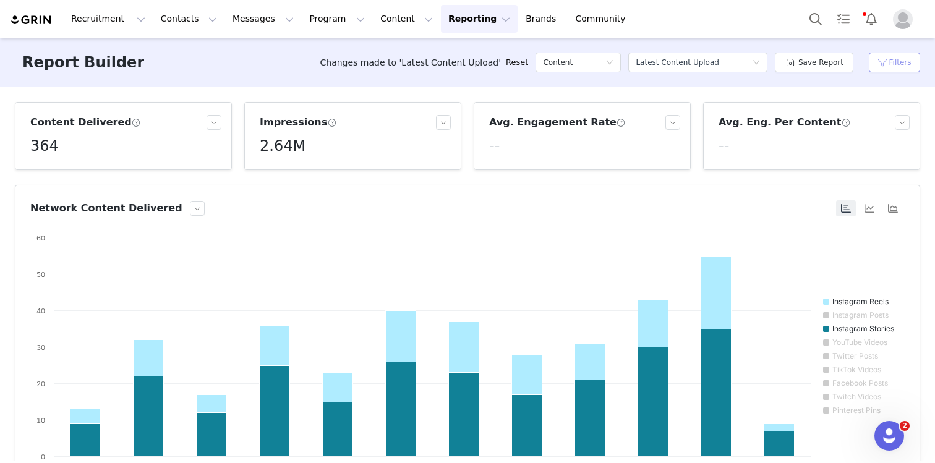
click at [896, 66] on button "Filters" at bounding box center [894, 63] width 51 height 20
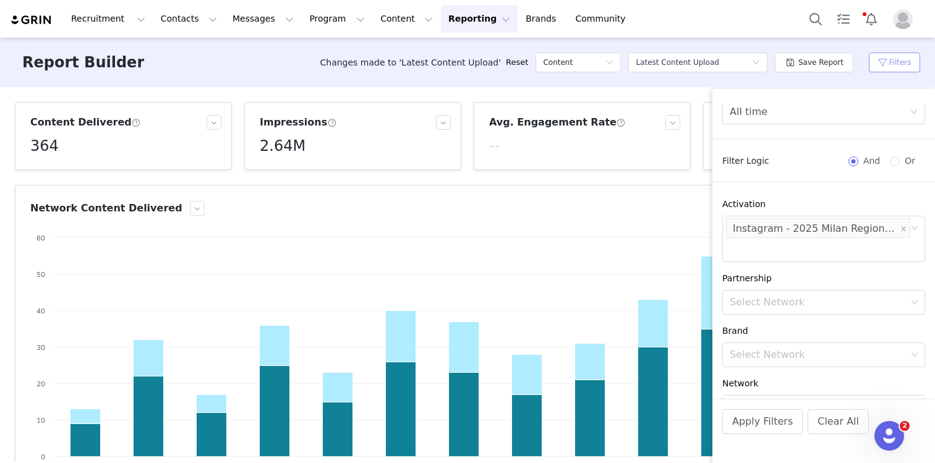
click at [896, 66] on button "Filters" at bounding box center [894, 63] width 51 height 20
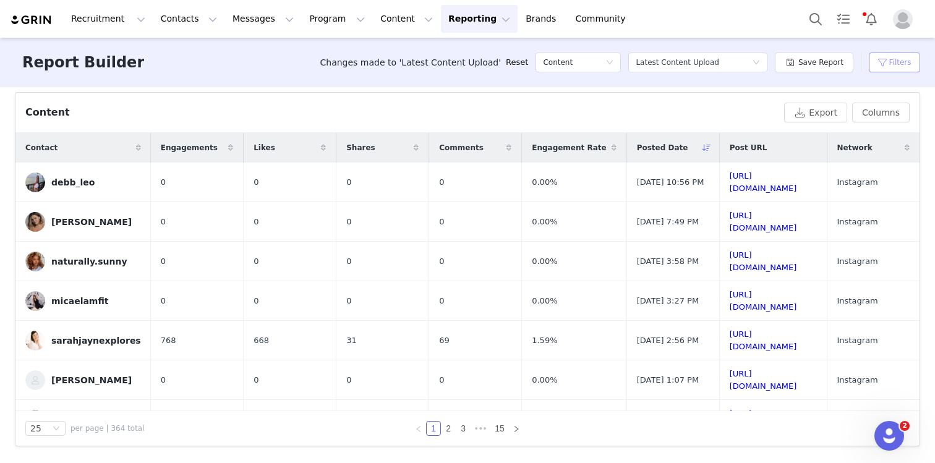
scroll to position [371, 0]
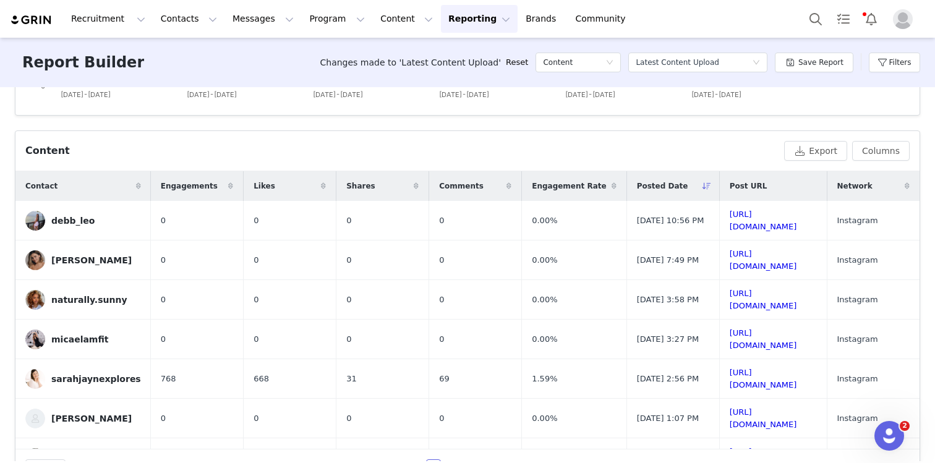
click at [872, 137] on div "Content Export Columns" at bounding box center [467, 151] width 904 height 40
click at [873, 142] on button "Columns" at bounding box center [881, 151] width 58 height 20
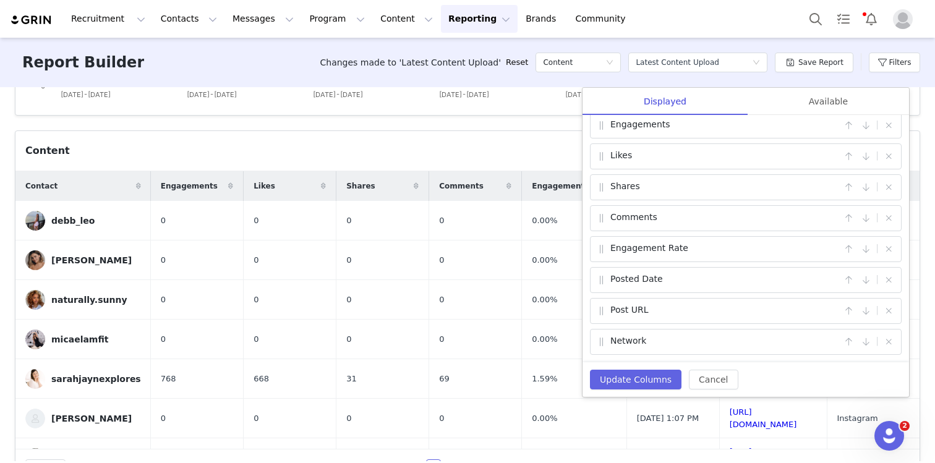
scroll to position [0, 0]
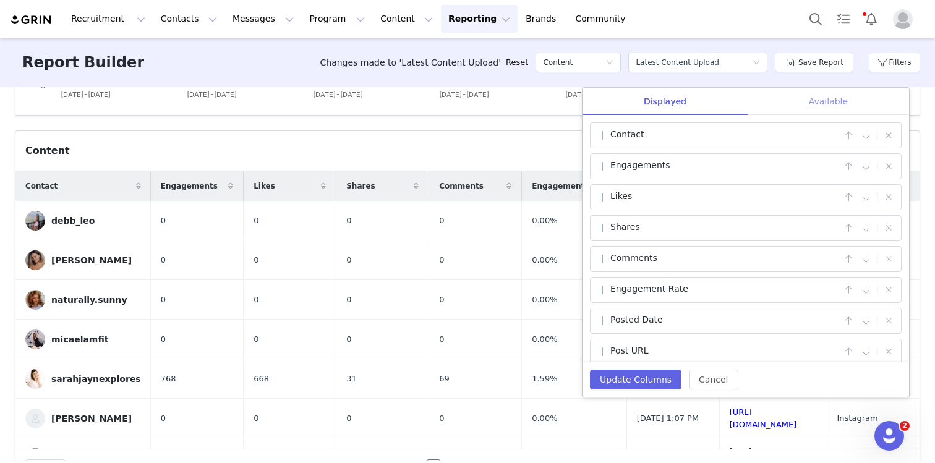
click at [829, 105] on div "Available" at bounding box center [828, 102] width 161 height 28
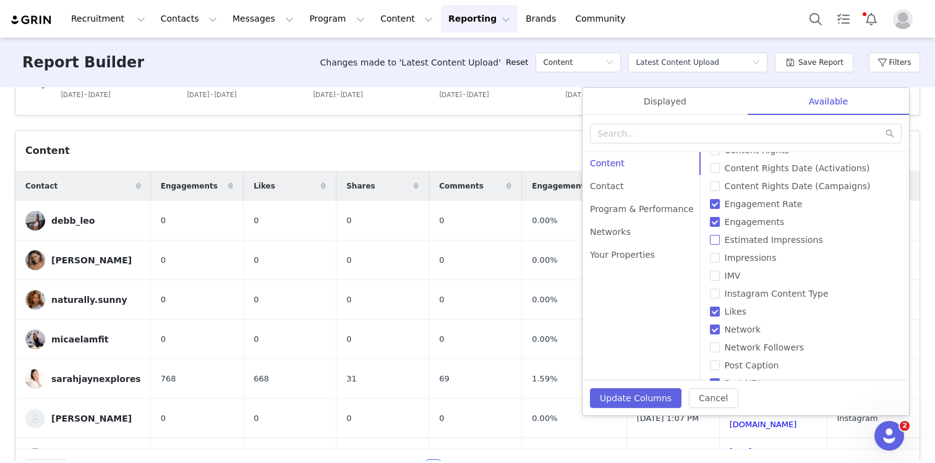
scroll to position [229, 0]
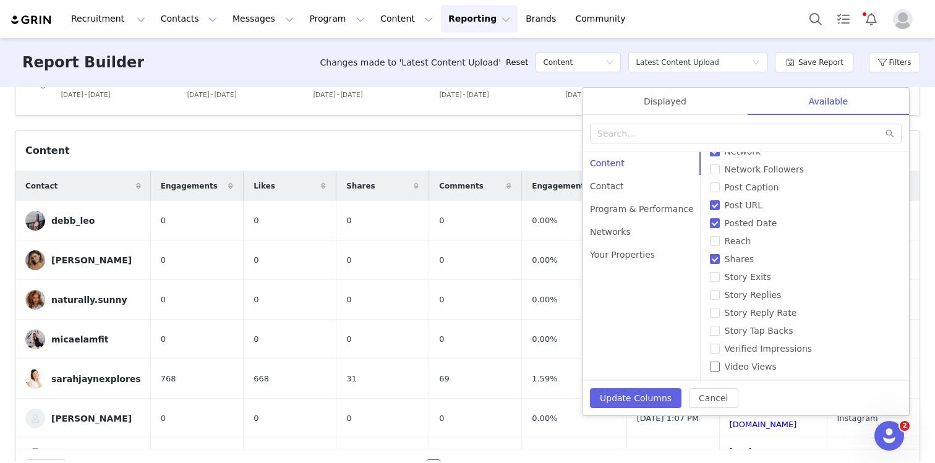
click at [710, 363] on input "Video Views" at bounding box center [715, 367] width 10 height 10
checkbox input "true"
click at [640, 399] on button "Update Columns" at bounding box center [636, 398] width 92 height 20
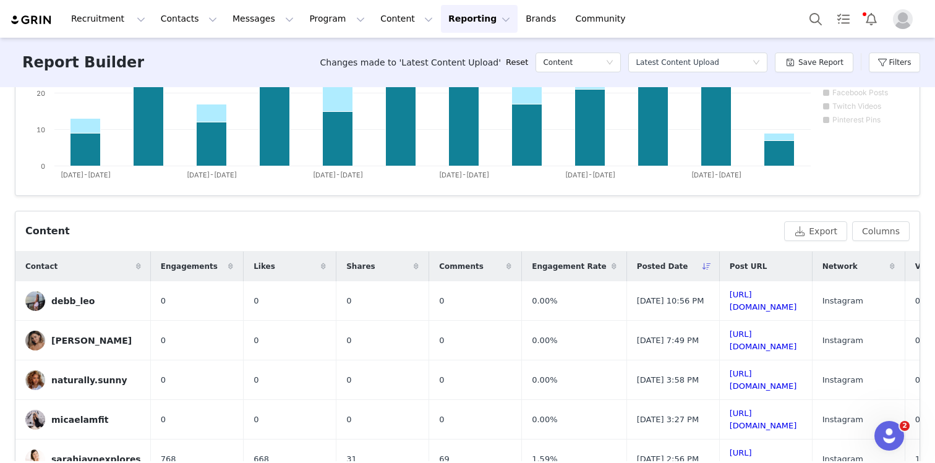
scroll to position [234, 0]
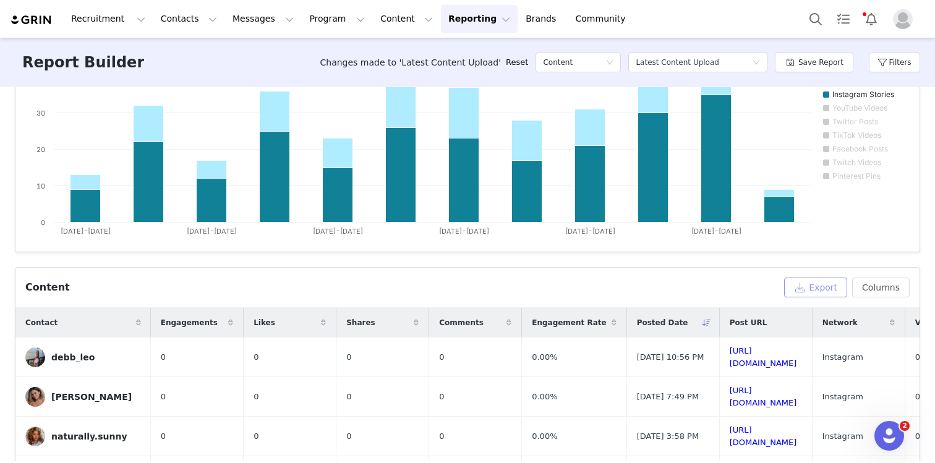
click at [812, 291] on button "Export" at bounding box center [815, 288] width 63 height 20
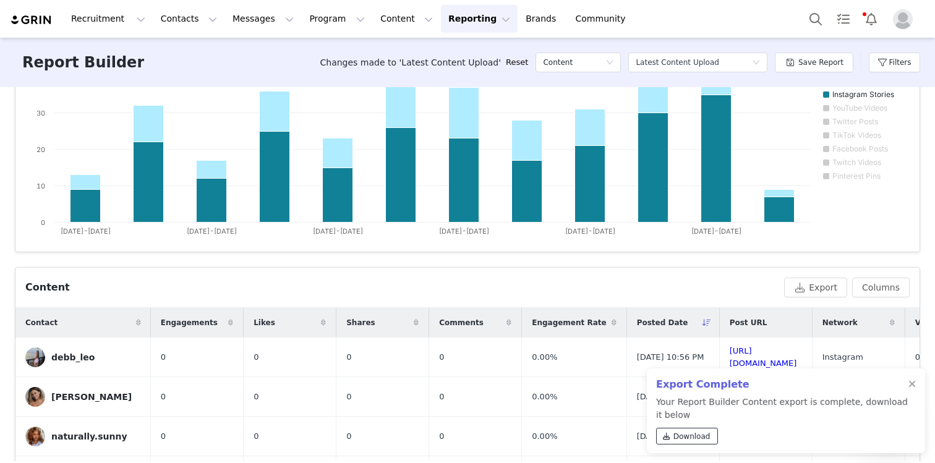
click at [691, 433] on span "Download" at bounding box center [691, 436] width 37 height 11
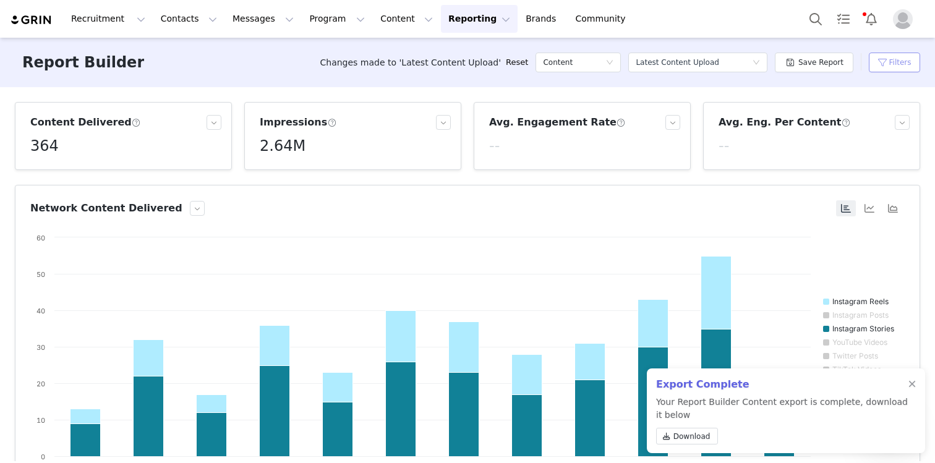
click at [908, 62] on button "Filters" at bounding box center [894, 63] width 51 height 20
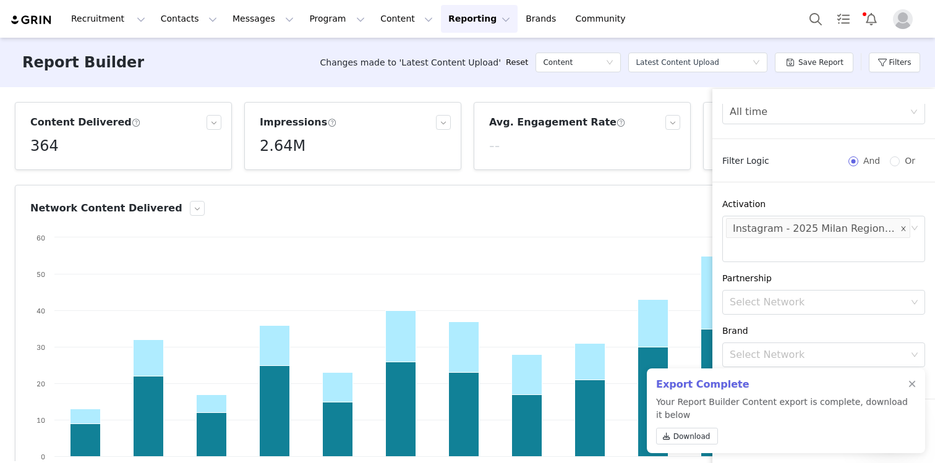
click at [903, 228] on icon "icon: close" at bounding box center [903, 228] width 4 height 4
click at [915, 386] on div at bounding box center [911, 385] width 7 height 10
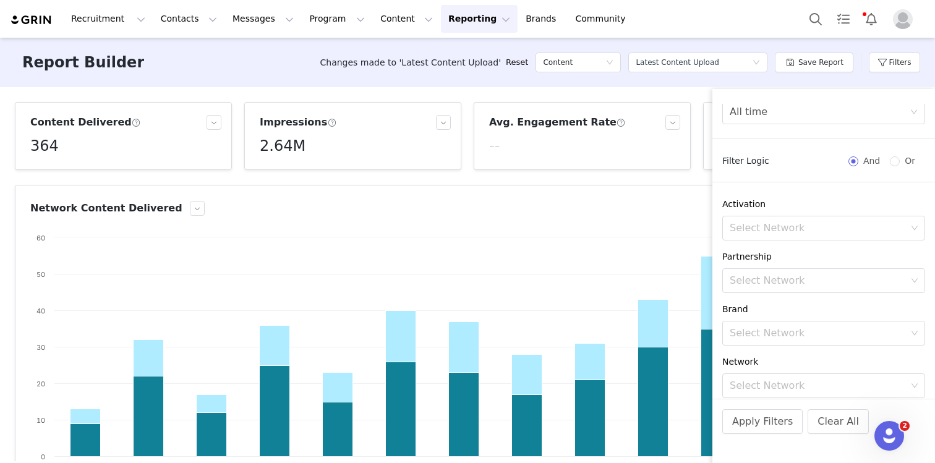
scroll to position [124, 0]
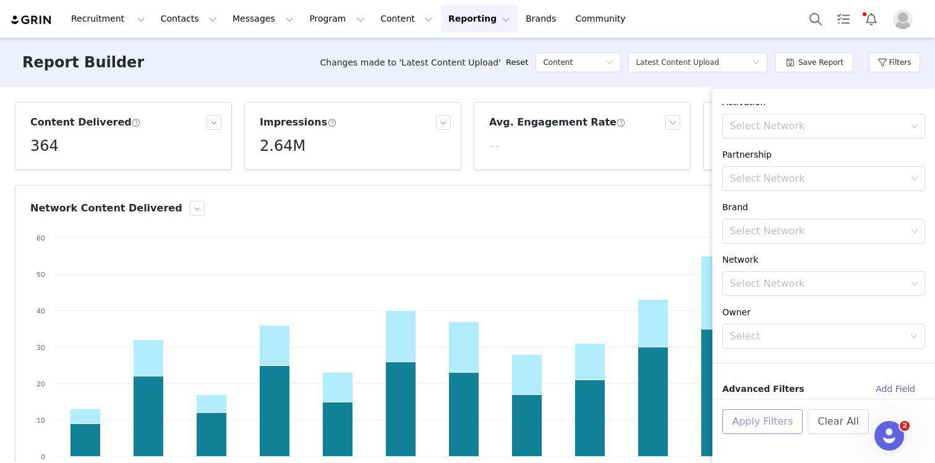
click at [757, 425] on button "Apply Filters" at bounding box center [762, 421] width 80 height 25
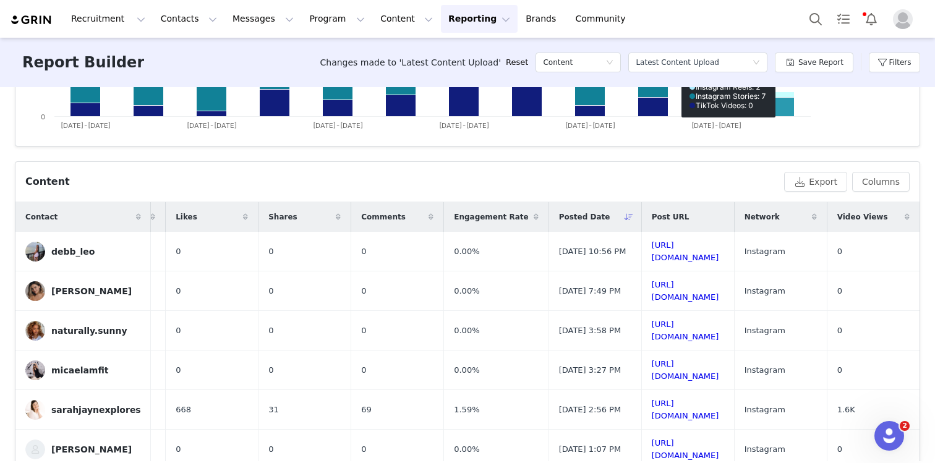
scroll to position [409, 0]
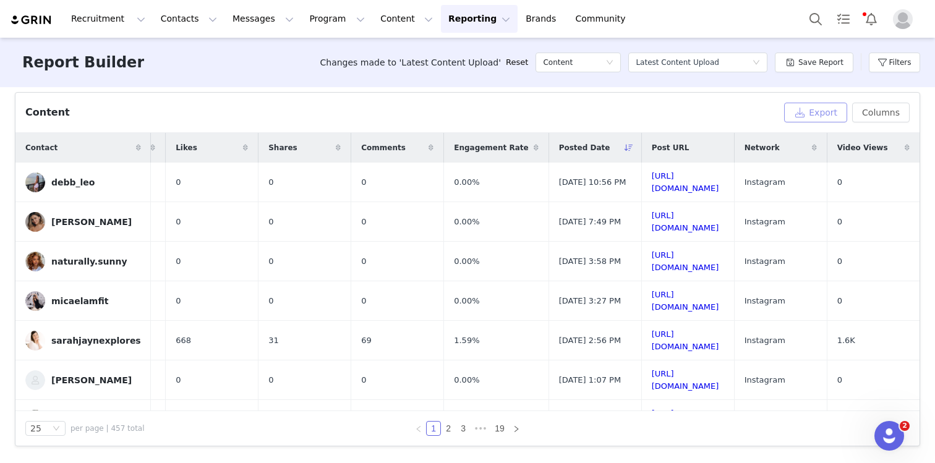
click at [819, 117] on button "Export" at bounding box center [815, 113] width 63 height 20
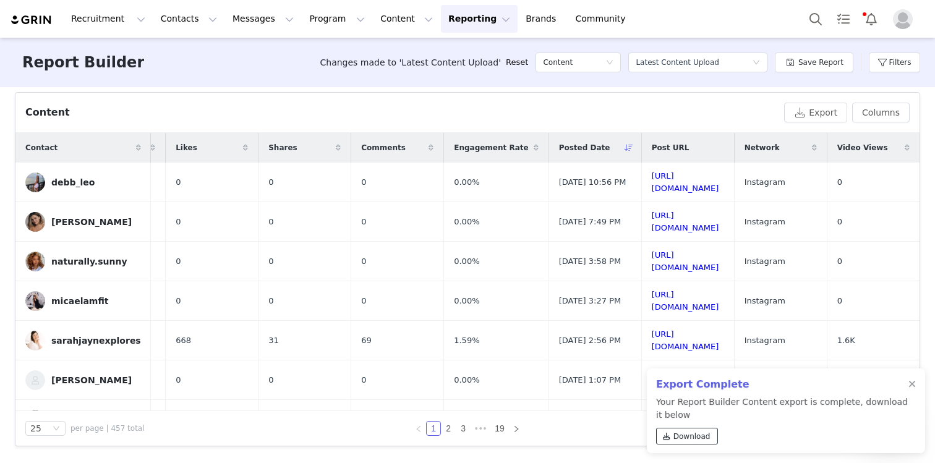
click at [707, 435] on span "Download" at bounding box center [691, 436] width 37 height 11
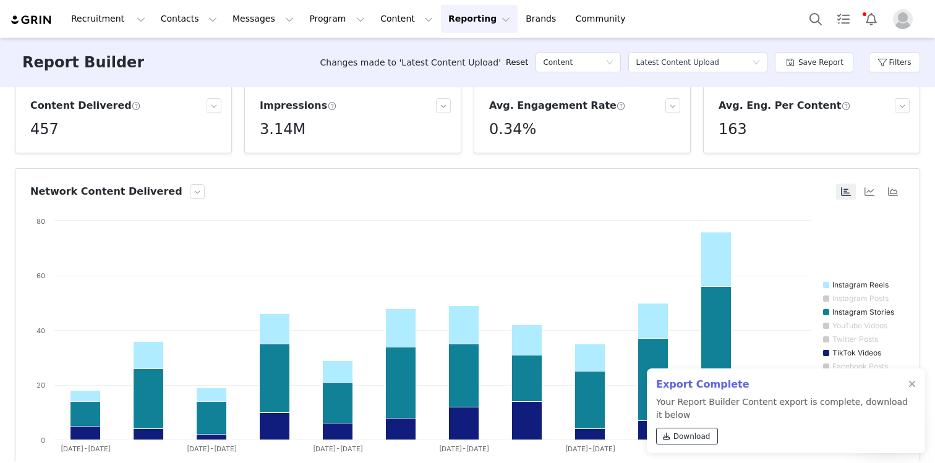
scroll to position [0, 0]
